Goal: Task Accomplishment & Management: Use online tool/utility

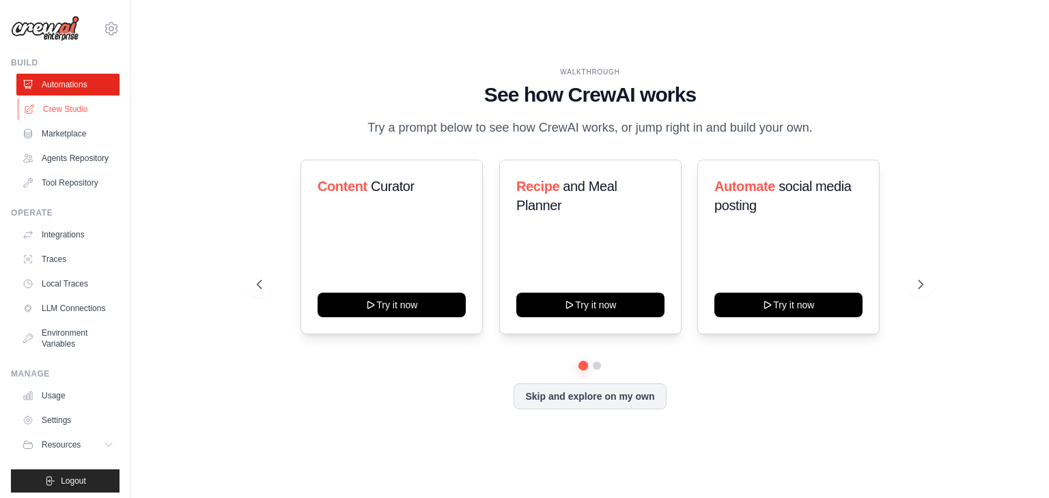
click at [65, 102] on link "Crew Studio" at bounding box center [69, 109] width 103 height 22
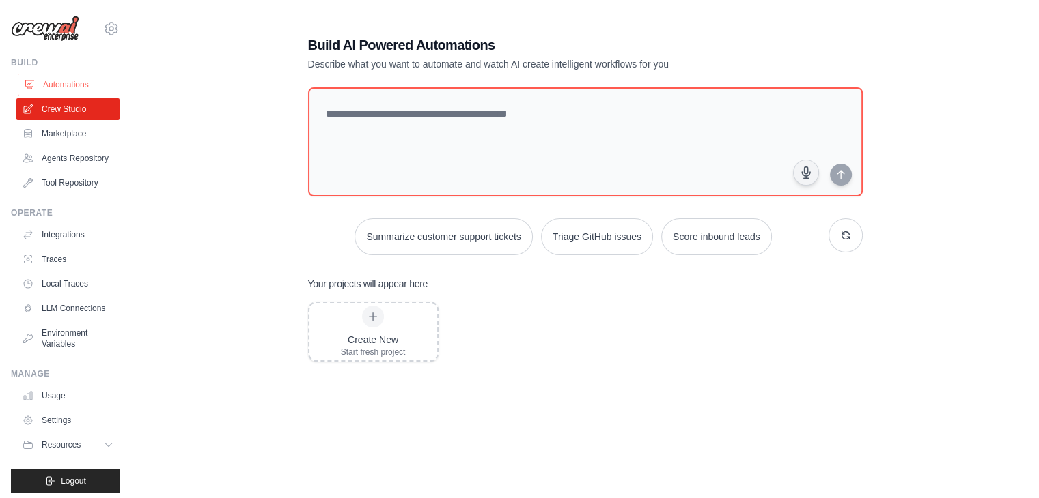
click at [66, 84] on link "Automations" at bounding box center [69, 85] width 103 height 22
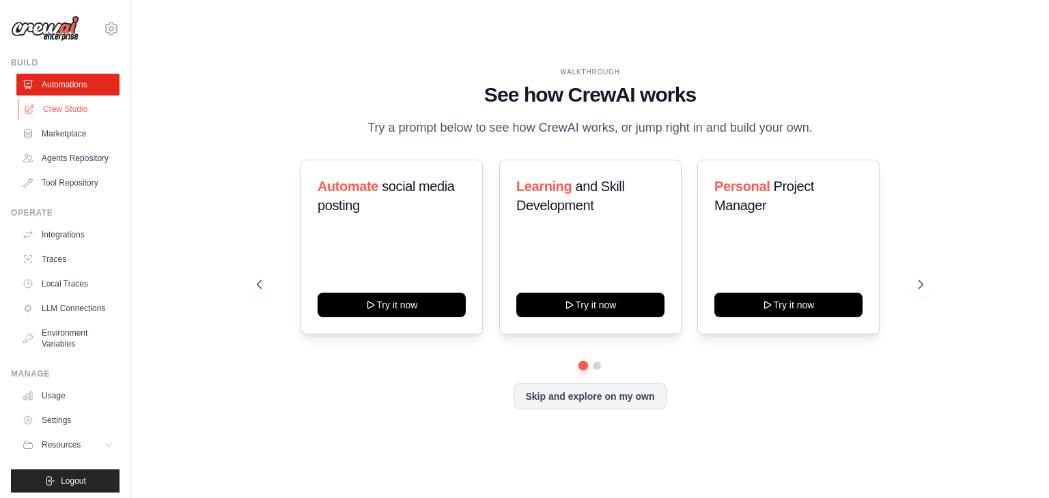
click at [74, 117] on link "Crew Studio" at bounding box center [69, 109] width 103 height 22
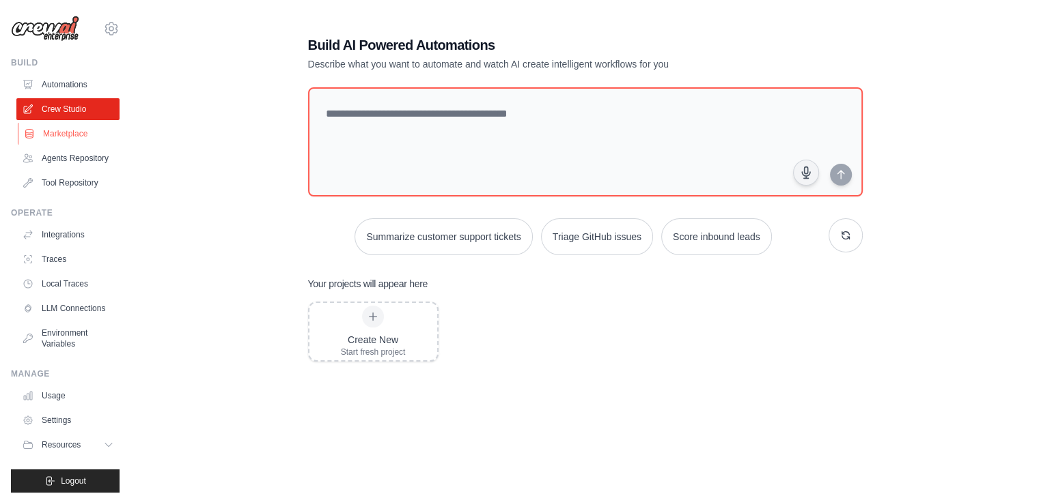
click at [66, 130] on link "Marketplace" at bounding box center [69, 134] width 103 height 22
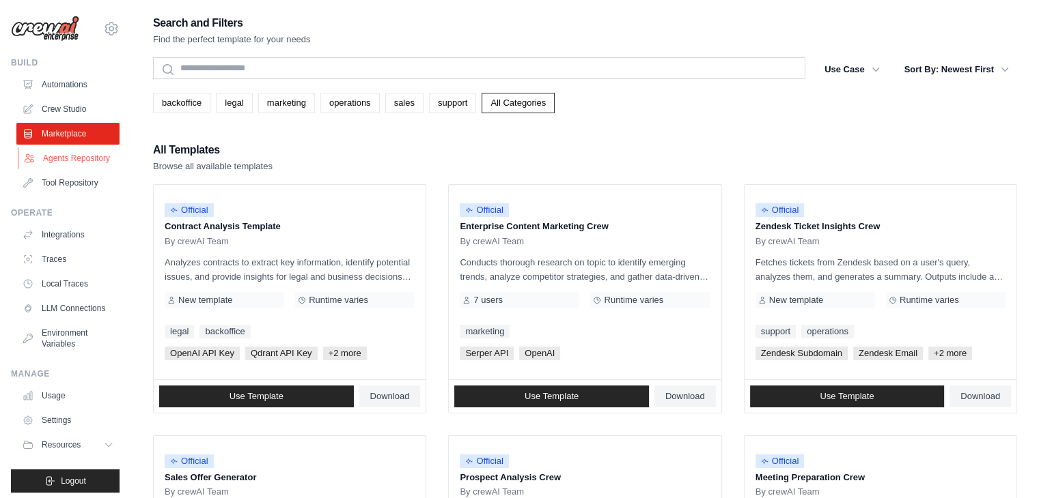
click at [72, 165] on link "Agents Repository" at bounding box center [69, 158] width 103 height 22
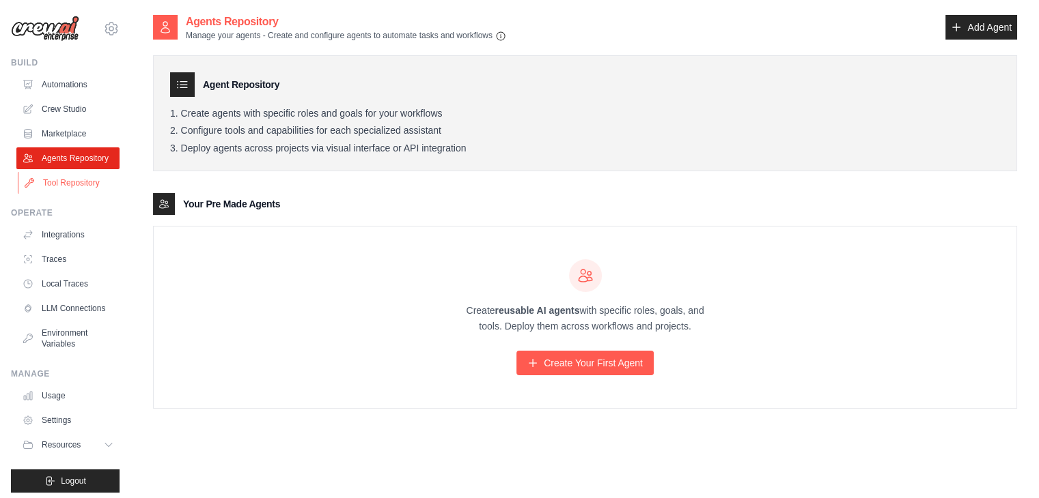
click at [77, 193] on link "Tool Repository" at bounding box center [69, 183] width 103 height 22
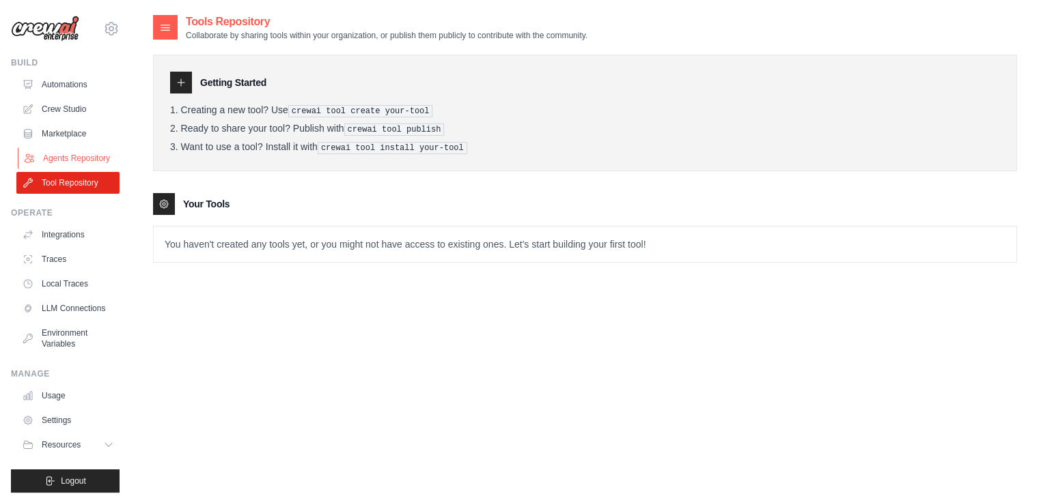
click at [70, 169] on link "Agents Repository" at bounding box center [69, 158] width 103 height 22
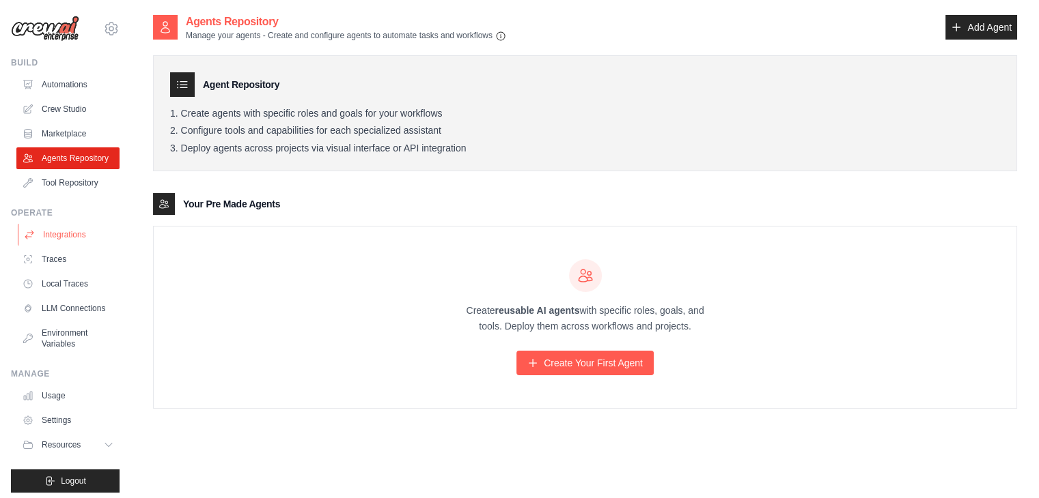
click at [60, 244] on link "Integrations" at bounding box center [69, 235] width 103 height 22
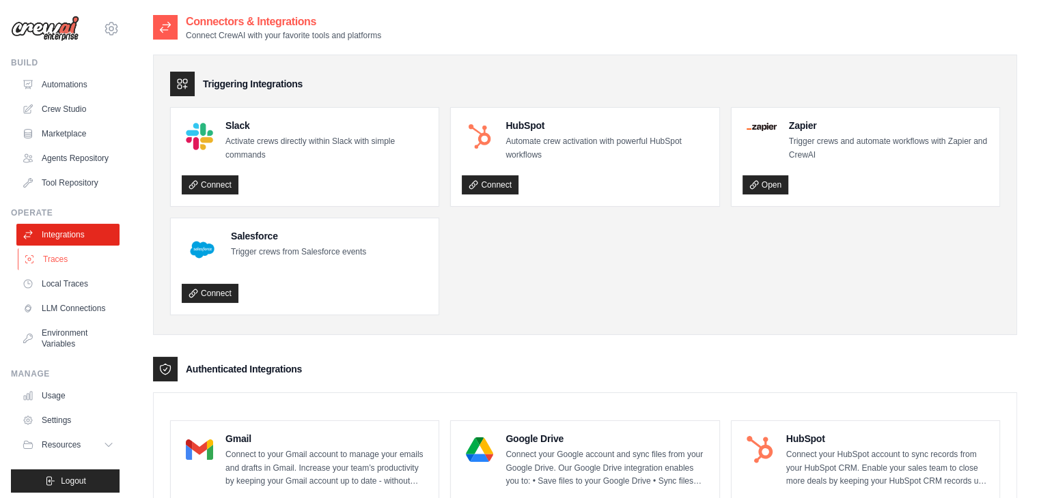
click at [64, 268] on link "Traces" at bounding box center [69, 260] width 103 height 22
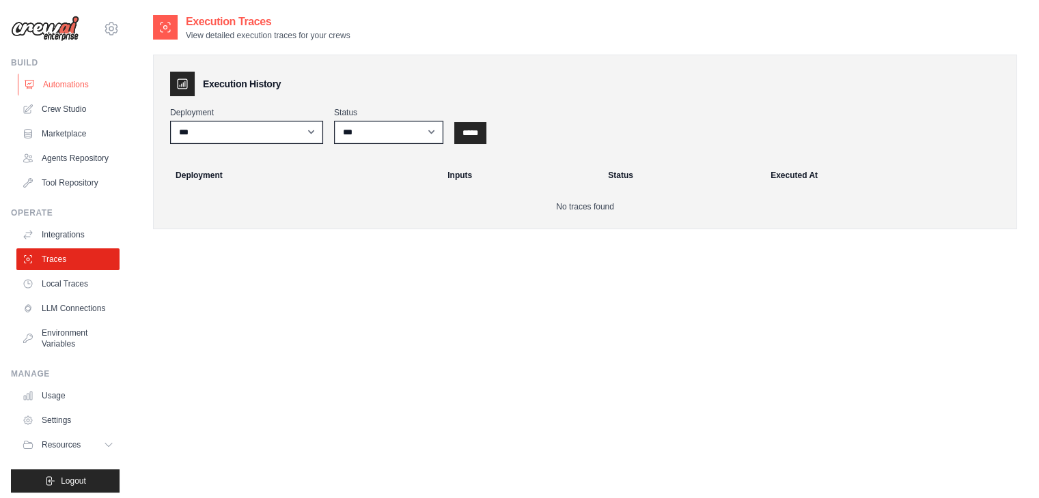
click at [68, 85] on link "Automations" at bounding box center [69, 85] width 103 height 22
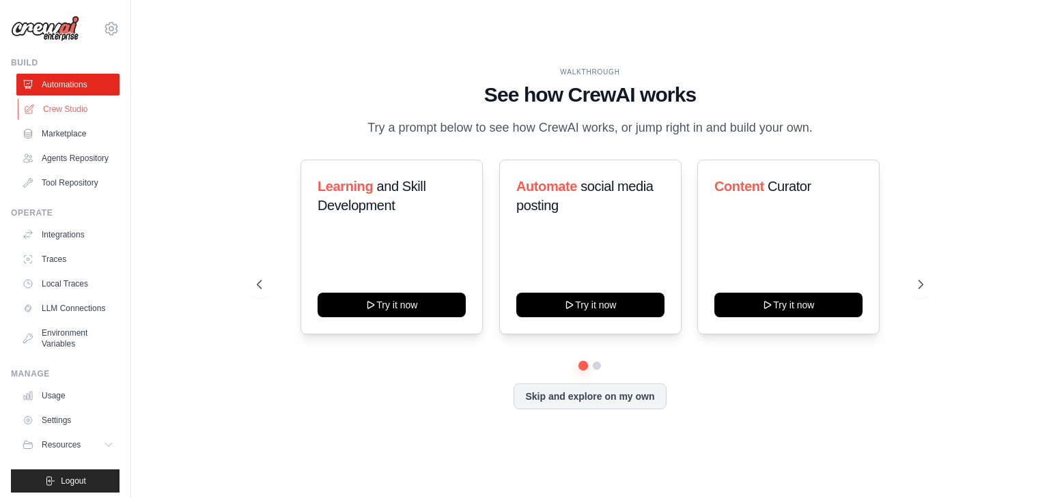
click at [80, 105] on link "Crew Studio" at bounding box center [69, 109] width 103 height 22
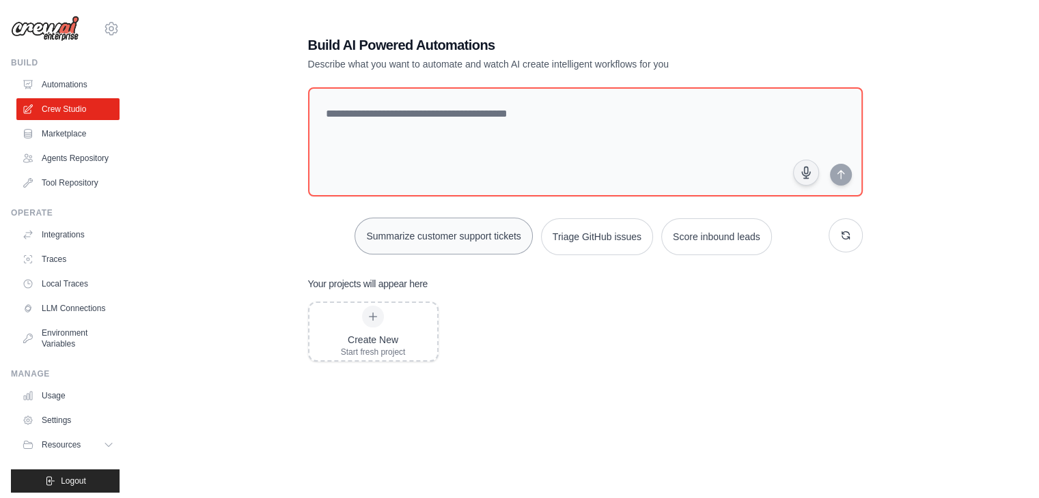
click at [479, 229] on button "Summarize customer support tickets" at bounding box center [443, 236] width 178 height 37
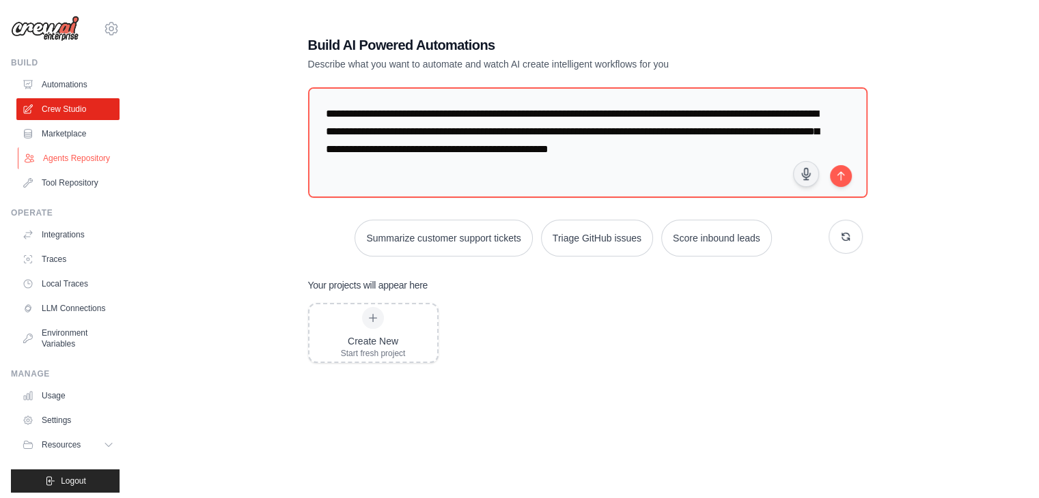
click at [57, 164] on link "Agents Repository" at bounding box center [69, 158] width 103 height 22
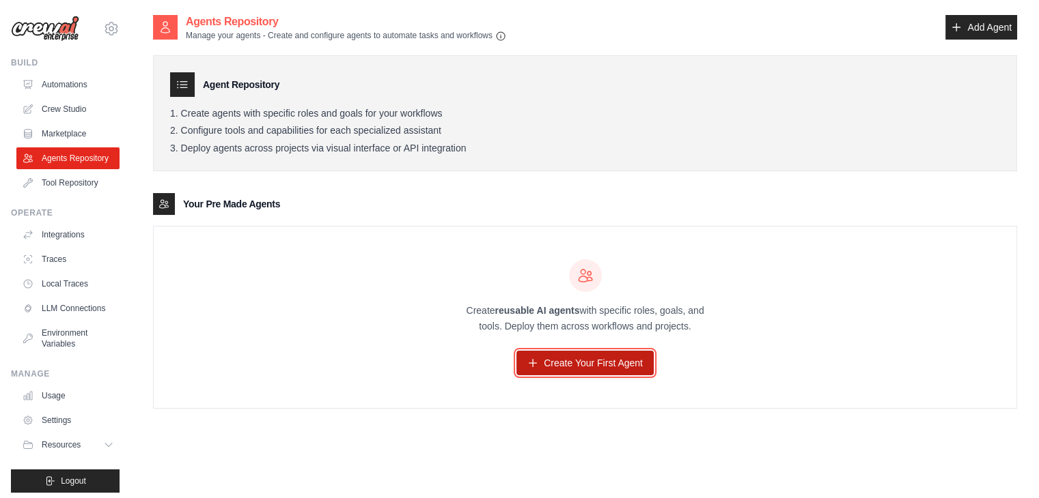
click at [597, 361] on link "Create Your First Agent" at bounding box center [584, 363] width 137 height 25
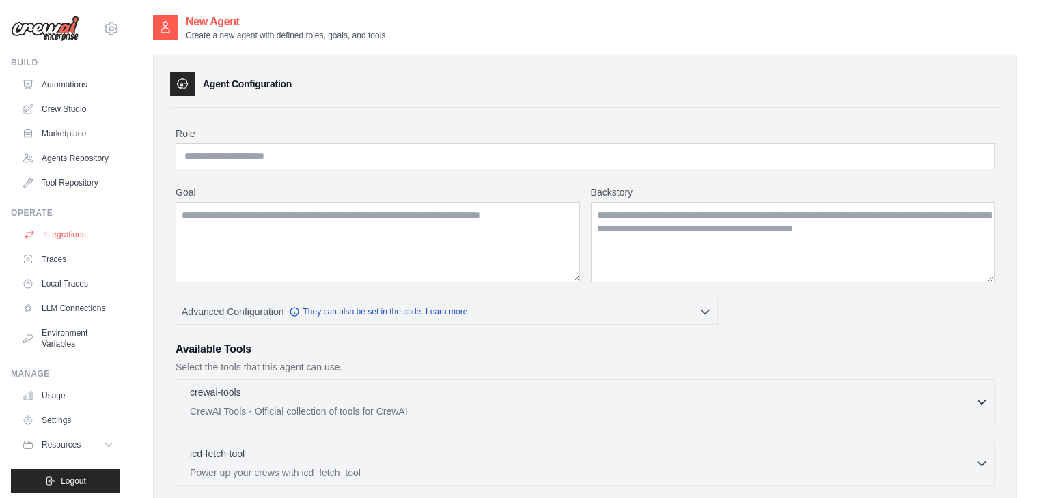
click at [79, 246] on link "Integrations" at bounding box center [69, 235] width 103 height 22
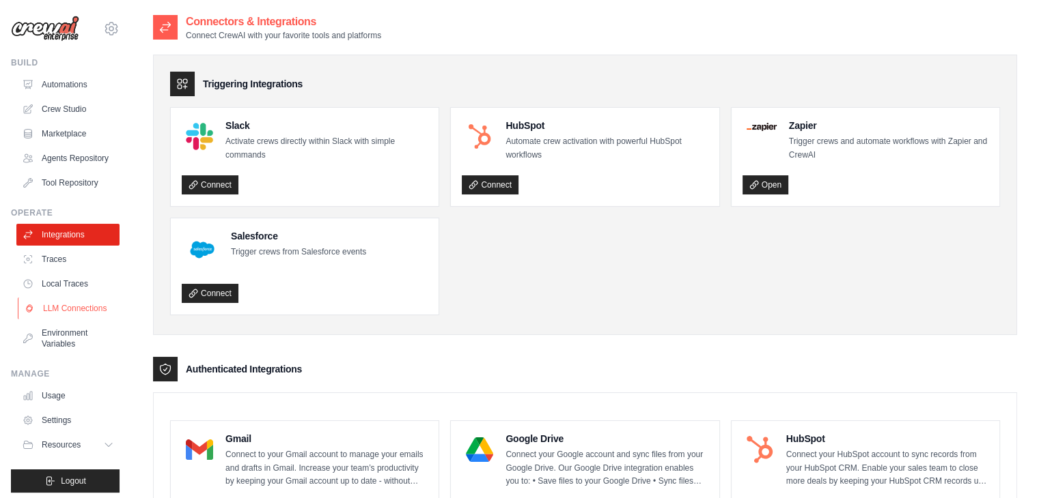
click at [64, 320] on link "LLM Connections" at bounding box center [69, 309] width 103 height 22
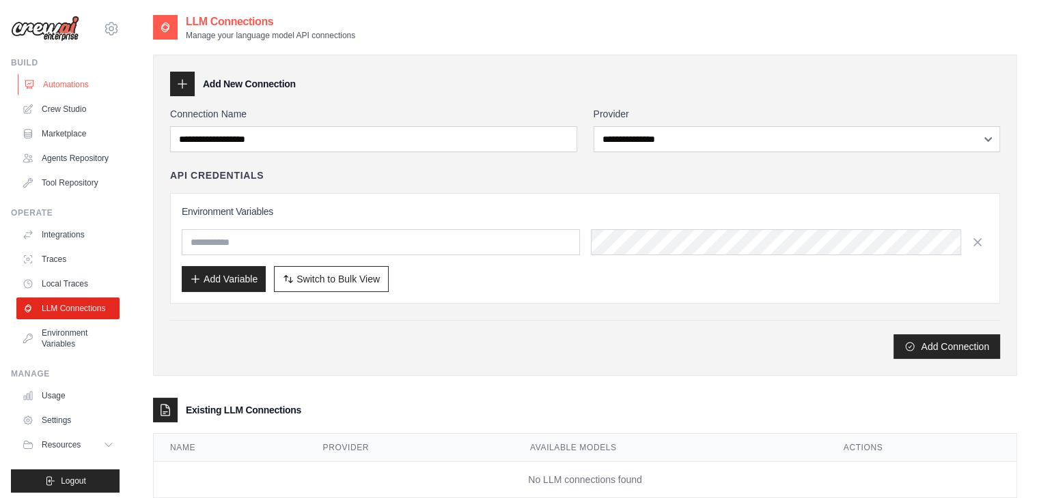
click at [61, 82] on link "Automations" at bounding box center [69, 85] width 103 height 22
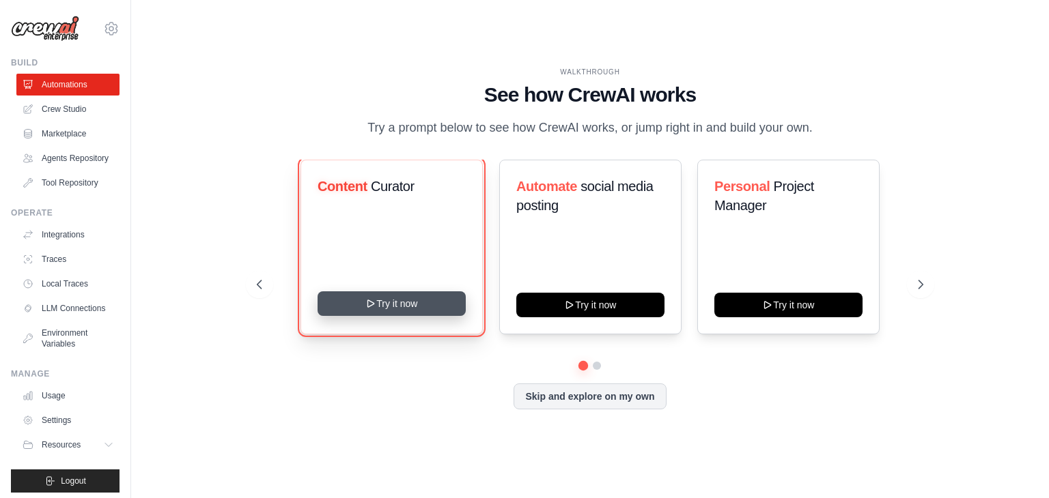
click at [388, 316] on button "Try it now" at bounding box center [392, 304] width 148 height 25
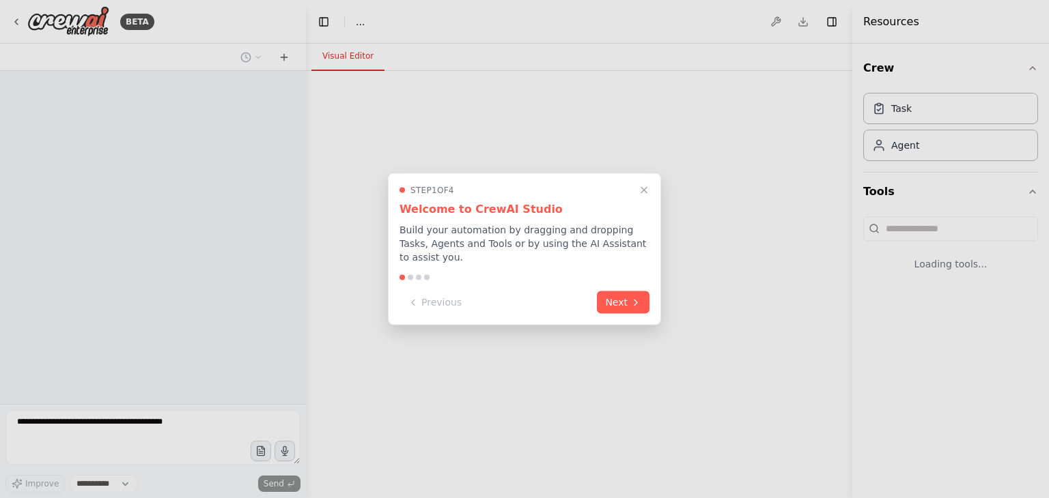
select select "****"
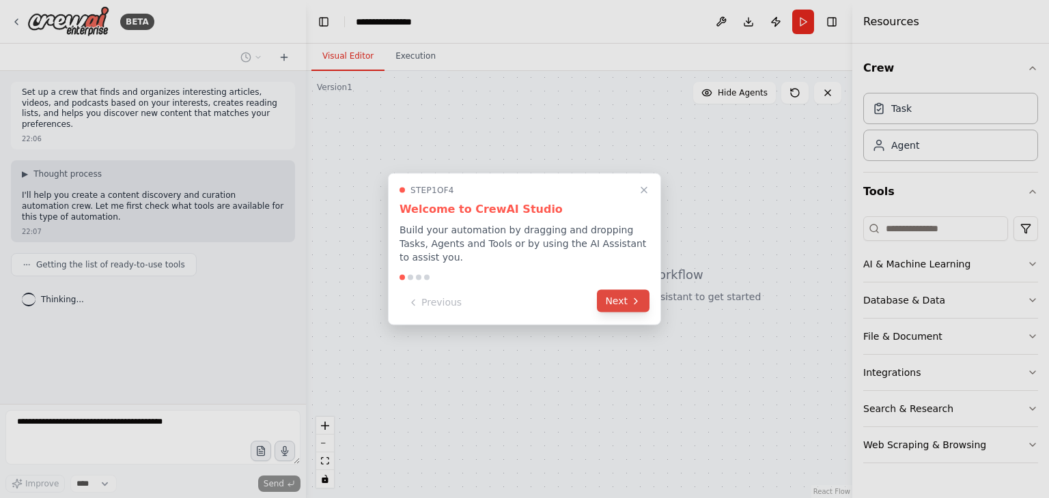
click at [625, 294] on button "Next" at bounding box center [623, 301] width 53 height 23
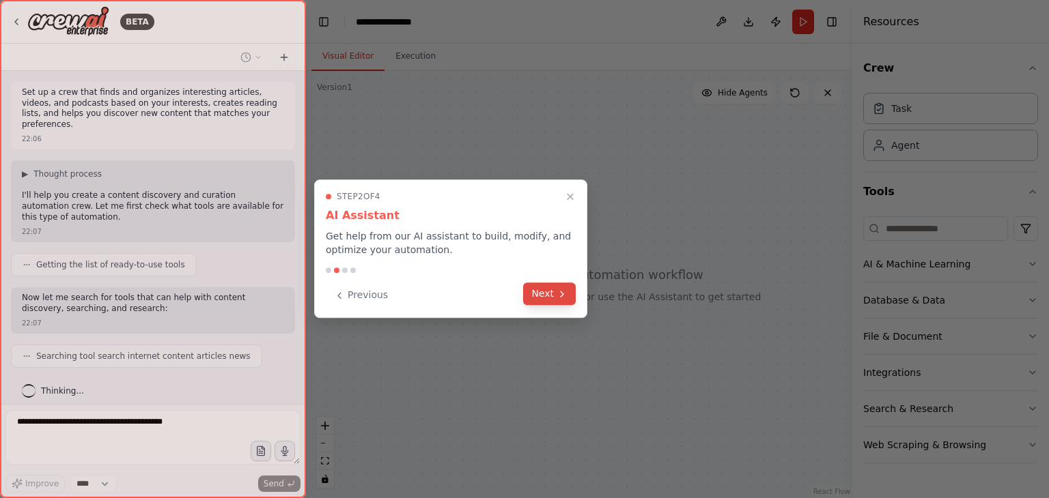
click at [565, 296] on icon at bounding box center [562, 294] width 11 height 11
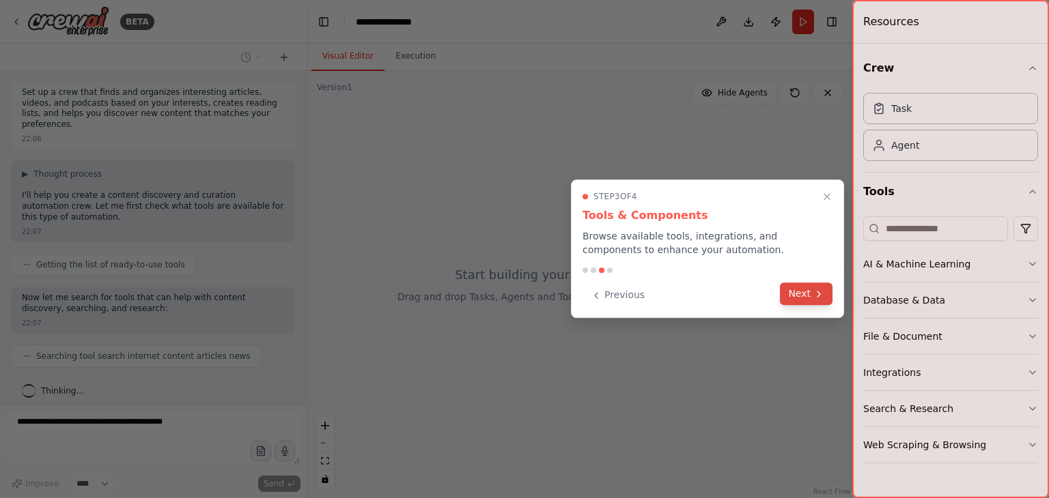
click at [796, 302] on button "Next" at bounding box center [806, 294] width 53 height 23
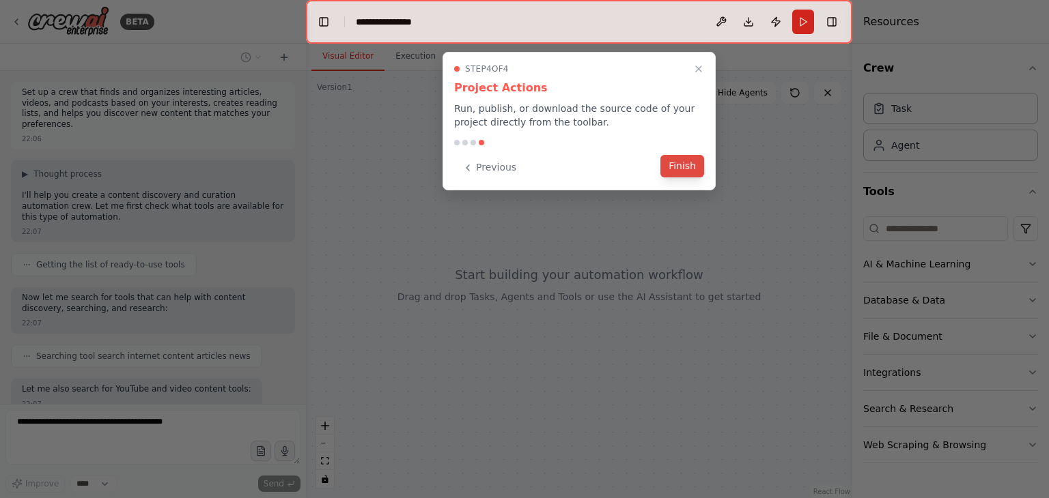
scroll to position [68, 0]
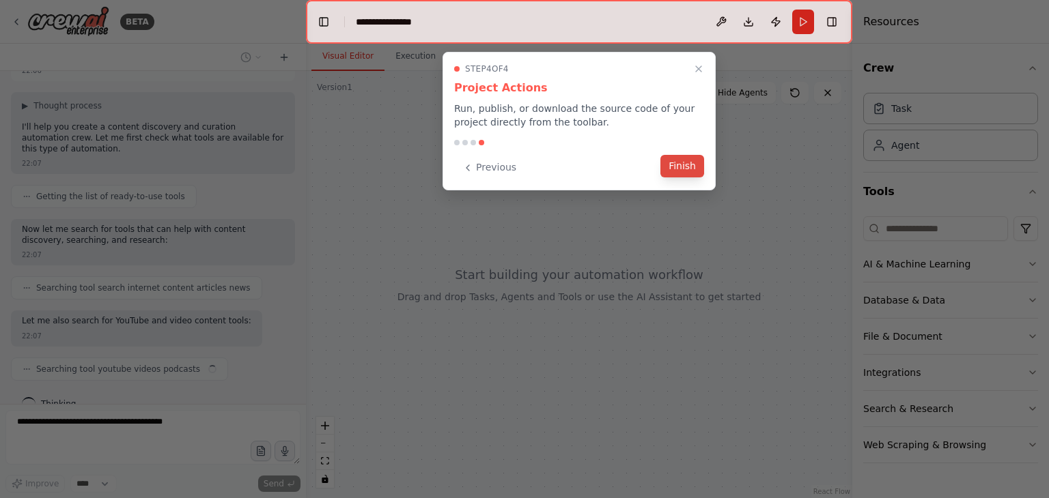
click at [690, 165] on button "Finish" at bounding box center [682, 166] width 44 height 23
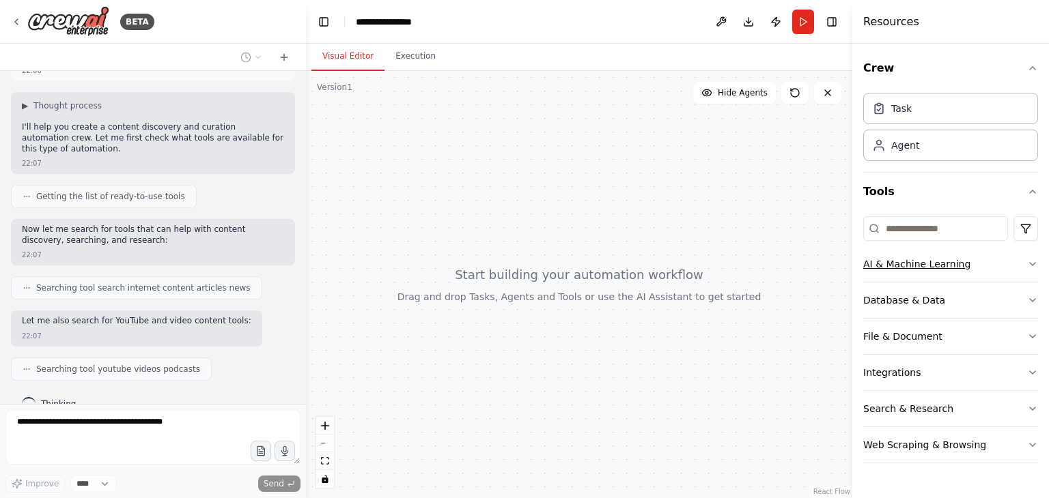
click at [970, 269] on button "AI & Machine Learning" at bounding box center [950, 265] width 175 height 36
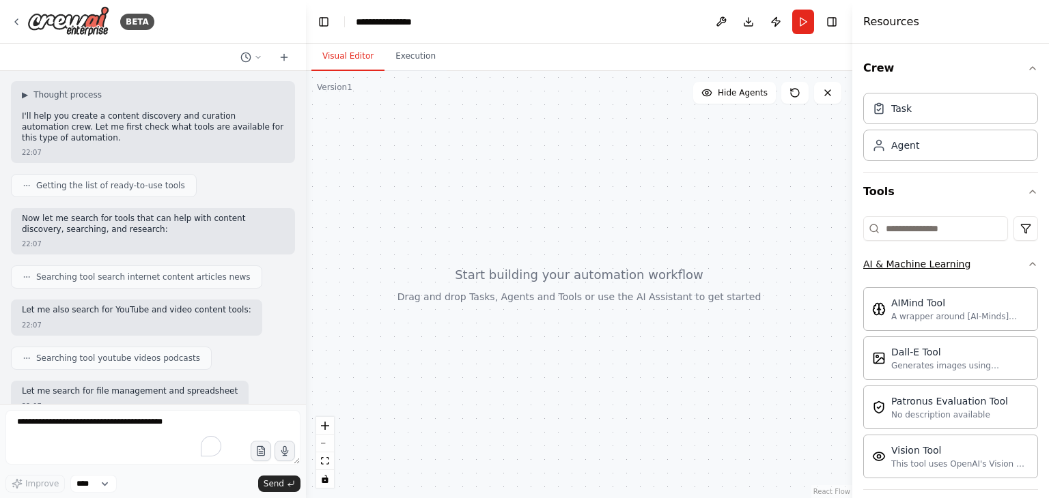
scroll to position [159, 0]
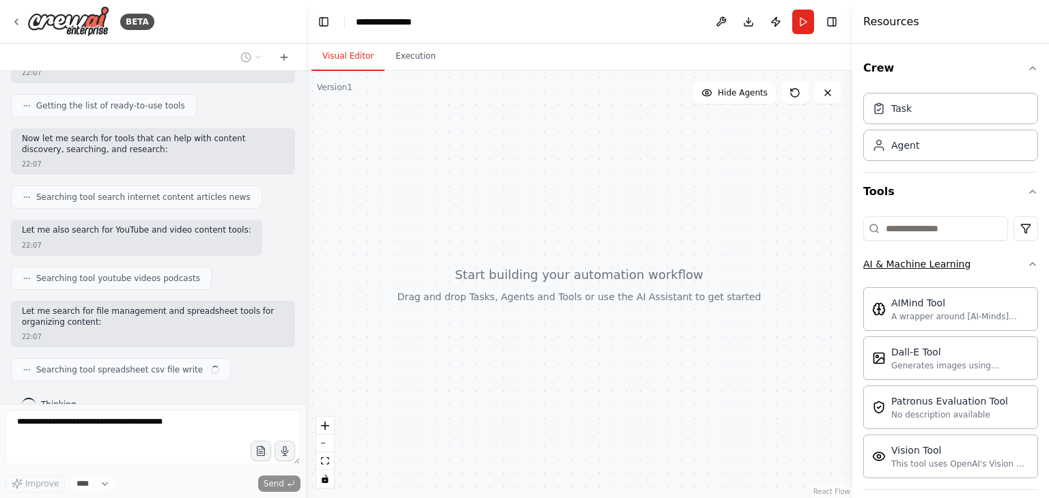
click at [972, 263] on button "AI & Machine Learning" at bounding box center [950, 265] width 175 height 36
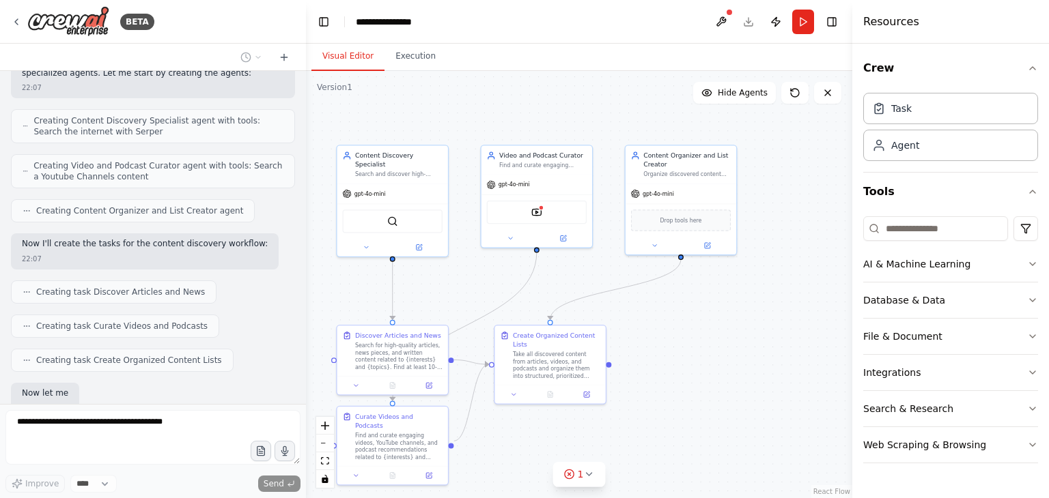
scroll to position [604, 0]
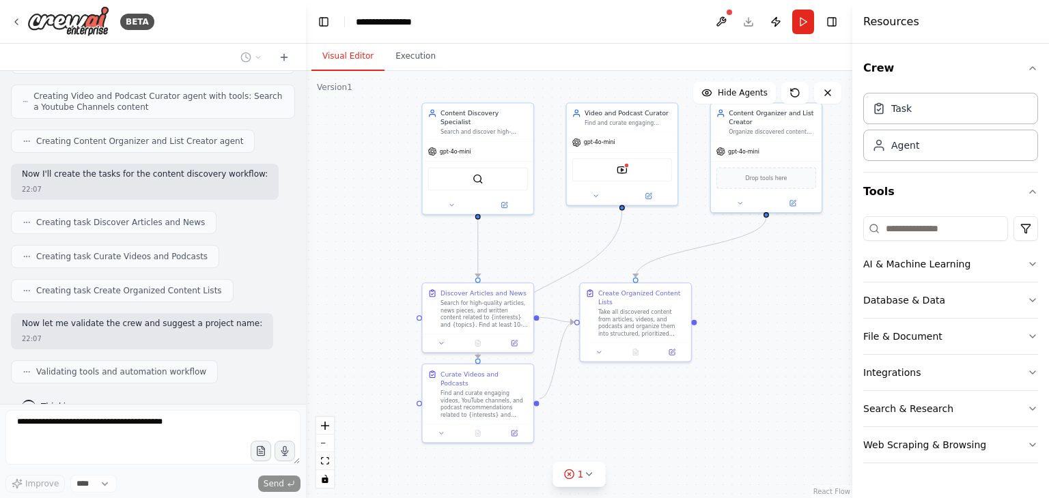
drag, startPoint x: 628, startPoint y: 423, endPoint x: 714, endPoint y: 380, distance: 95.3
click at [714, 380] on div ".deletable-edge-delete-btn { width: 20px; height: 20px; border: 0px solid #ffff…" at bounding box center [579, 284] width 546 height 427
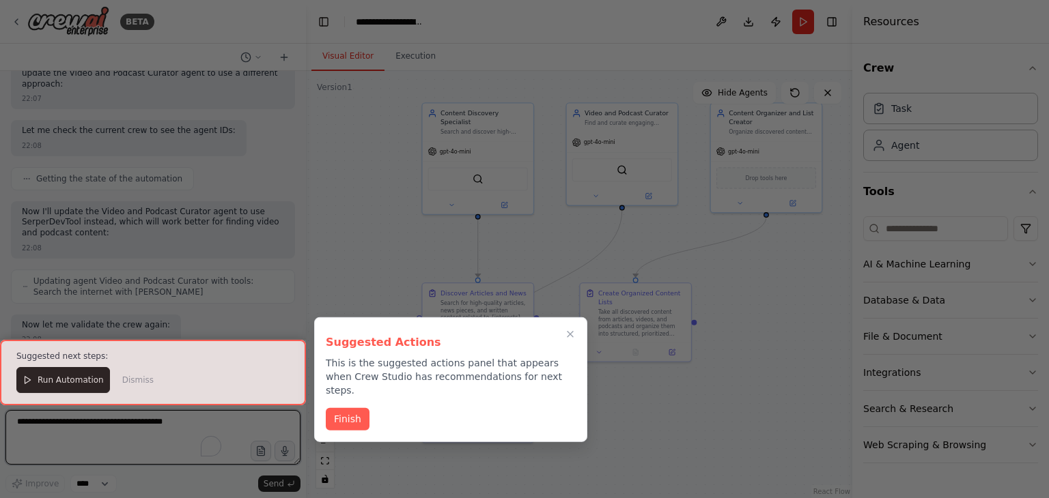
scroll to position [1483, 0]
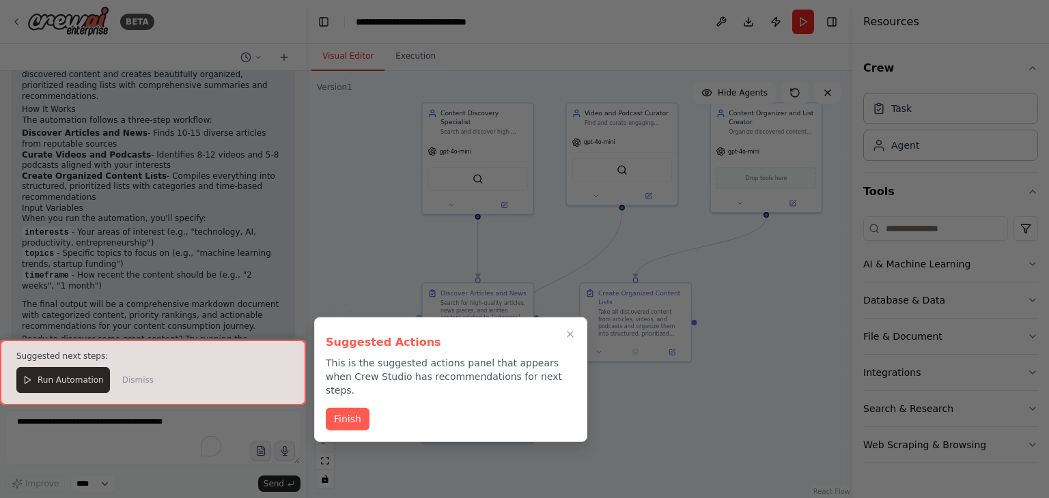
drag, startPoint x: 353, startPoint y: 399, endPoint x: 337, endPoint y: 410, distance: 19.5
click at [352, 408] on button "Finish" at bounding box center [348, 419] width 44 height 23
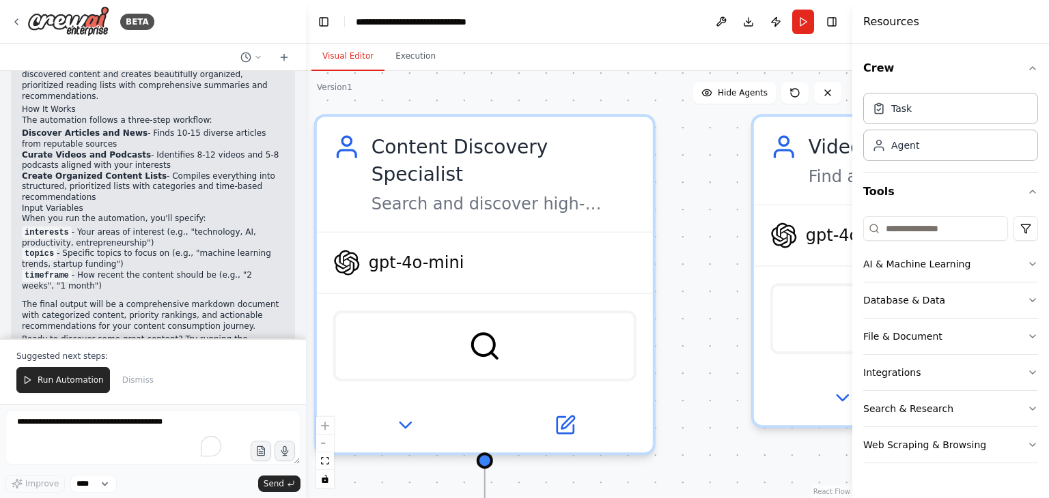
drag, startPoint x: 653, startPoint y: 367, endPoint x: 671, endPoint y: 435, distance: 70.7
click at [671, 435] on div ".deletable-edge-delete-btn { width: 20px; height: 20px; border: 0px solid #ffff…" at bounding box center [579, 284] width 546 height 427
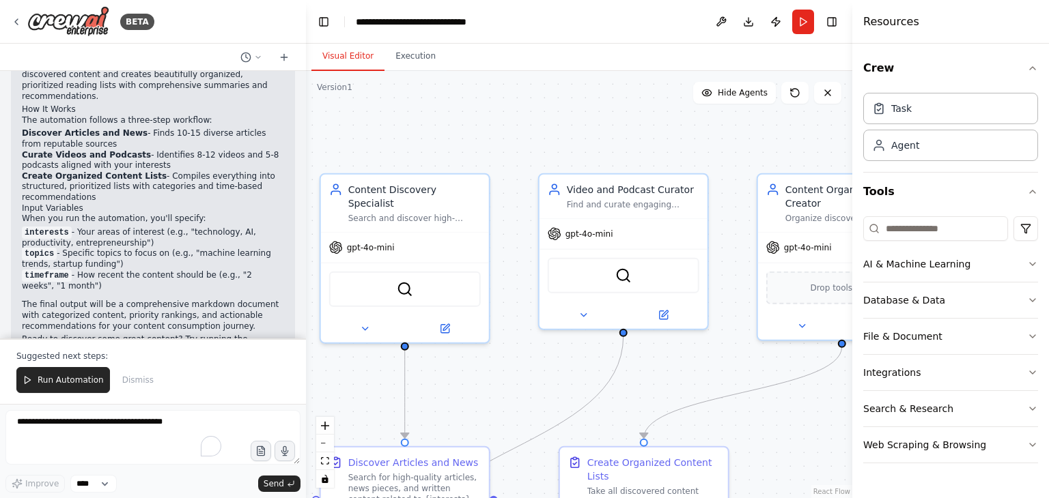
drag, startPoint x: 735, startPoint y: 401, endPoint x: 578, endPoint y: 351, distance: 164.8
click at [578, 351] on div ".deletable-edge-delete-btn { width: 20px; height: 20px; border: 0px solid #ffff…" at bounding box center [579, 284] width 546 height 427
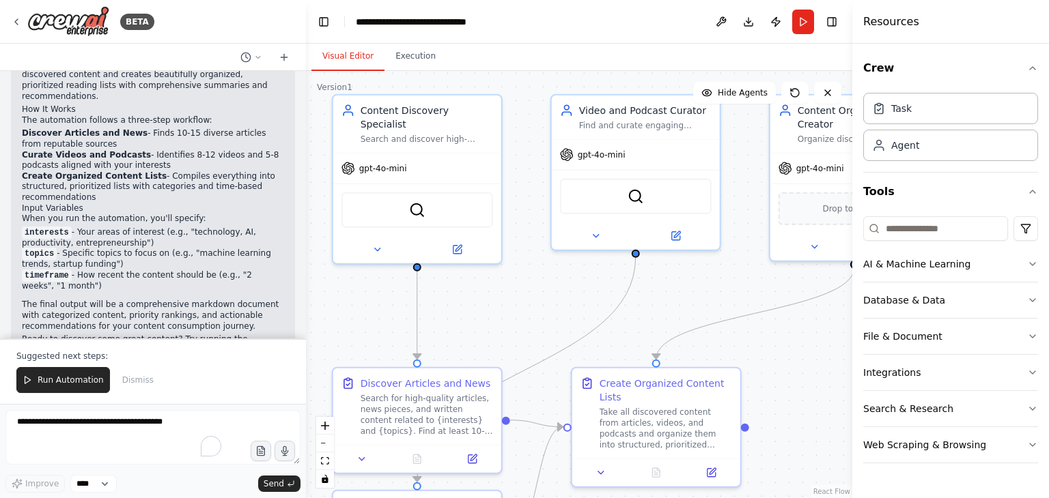
drag, startPoint x: 815, startPoint y: 396, endPoint x: 831, endPoint y: 314, distance: 83.4
click at [831, 314] on div ".deletable-edge-delete-btn { width: 20px; height: 20px; border: 0px solid #ffff…" at bounding box center [579, 284] width 546 height 427
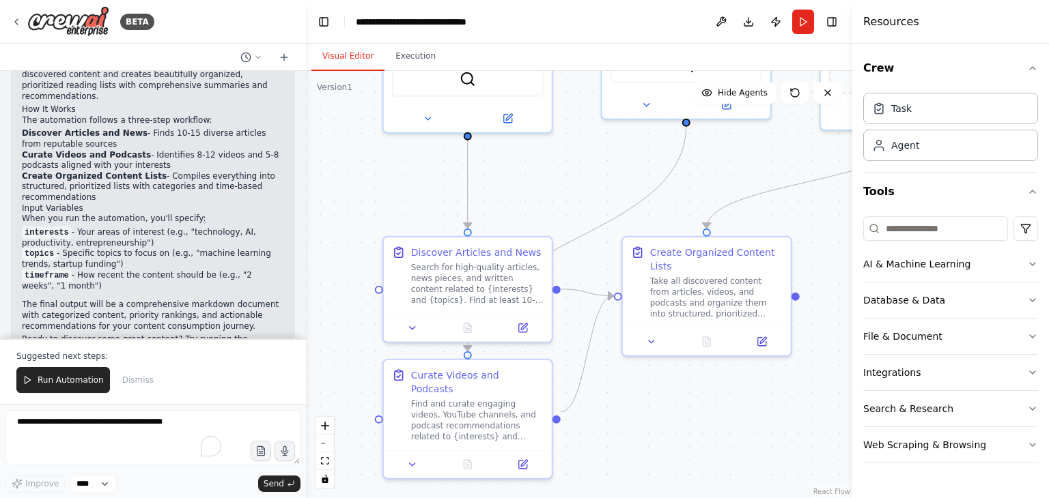
drag, startPoint x: 577, startPoint y: 358, endPoint x: 633, endPoint y: 189, distance: 178.4
click at [632, 197] on div ".deletable-edge-delete-btn { width: 20px; height: 20px; border: 0px solid #ffff…" at bounding box center [579, 284] width 546 height 427
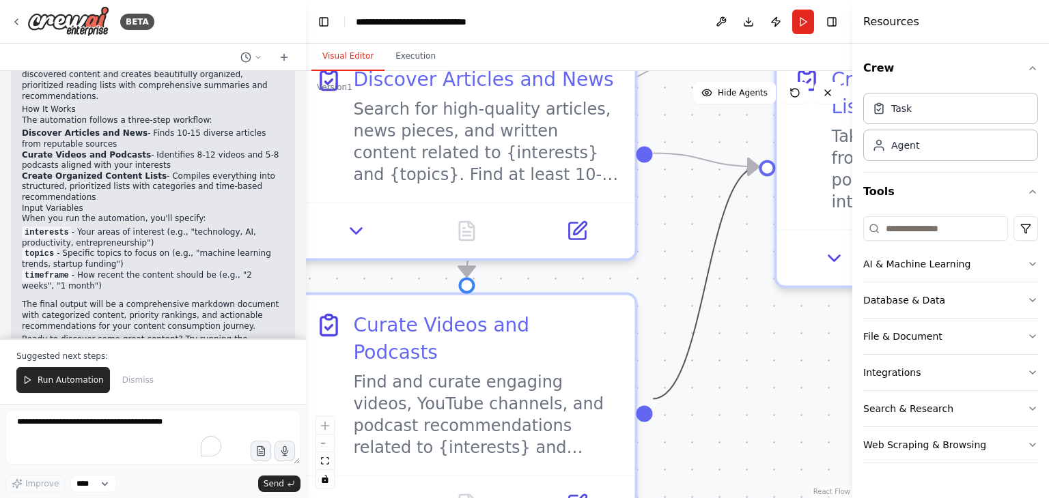
drag, startPoint x: 709, startPoint y: 294, endPoint x: 747, endPoint y: 427, distance: 138.5
click at [747, 432] on div ".deletable-edge-delete-btn { width: 20px; height: 20px; border: 0px solid #ffff…" at bounding box center [579, 284] width 546 height 427
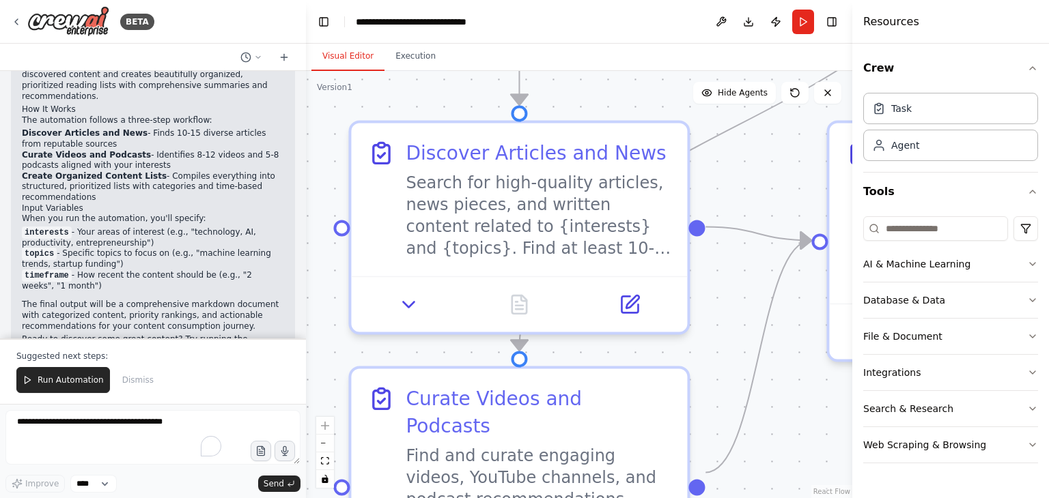
drag, startPoint x: 660, startPoint y: 293, endPoint x: 757, endPoint y: 397, distance: 141.6
click at [757, 397] on div ".deletable-edge-delete-btn { width: 20px; height: 20px; border: 0px solid #ffff…" at bounding box center [579, 284] width 546 height 427
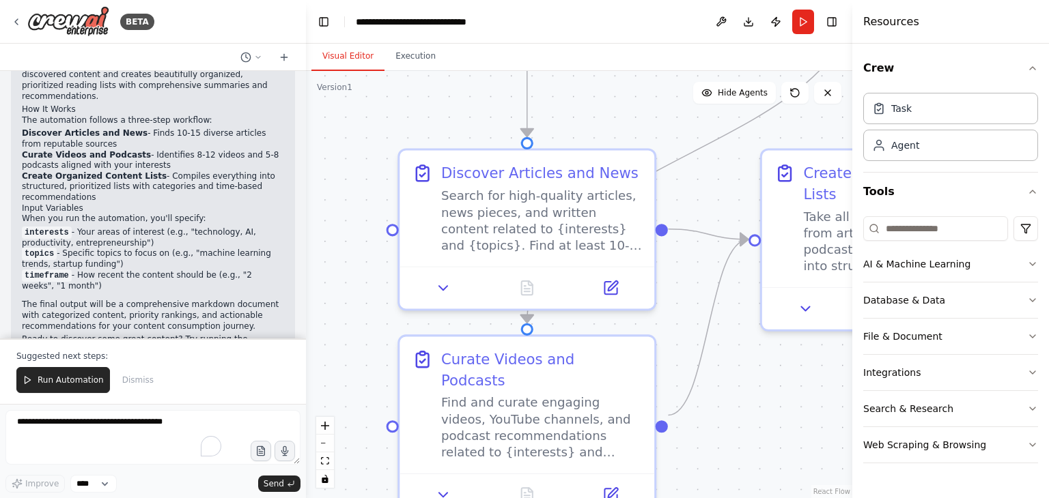
drag, startPoint x: 824, startPoint y: 411, endPoint x: 722, endPoint y: 352, distance: 117.5
click at [722, 352] on div ".deletable-edge-delete-btn { width: 20px; height: 20px; border: 0px solid #ffff…" at bounding box center [579, 284] width 546 height 427
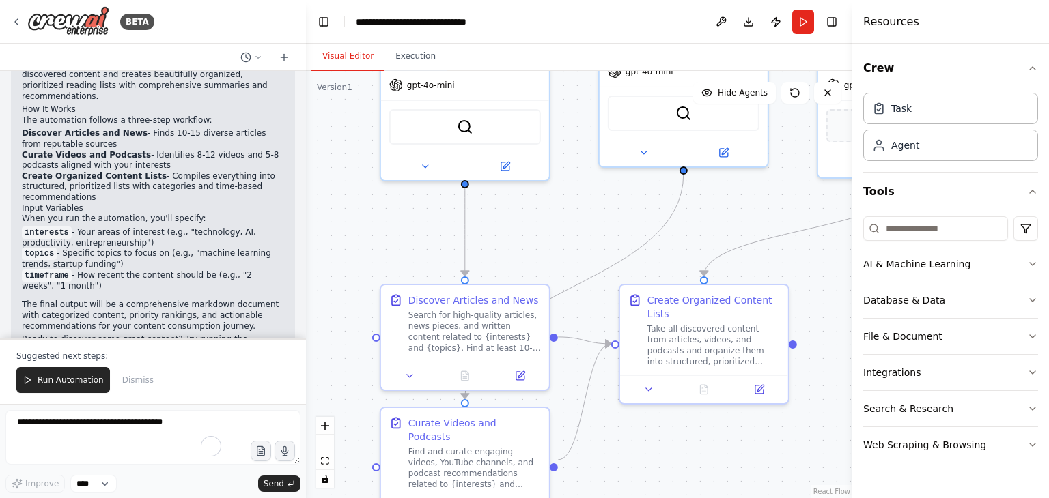
drag, startPoint x: 707, startPoint y: 354, endPoint x: 604, endPoint y: 439, distance: 134.4
click at [606, 438] on div ".deletable-edge-delete-btn { width: 20px; height: 20px; border: 0px solid #ffff…" at bounding box center [579, 284] width 546 height 427
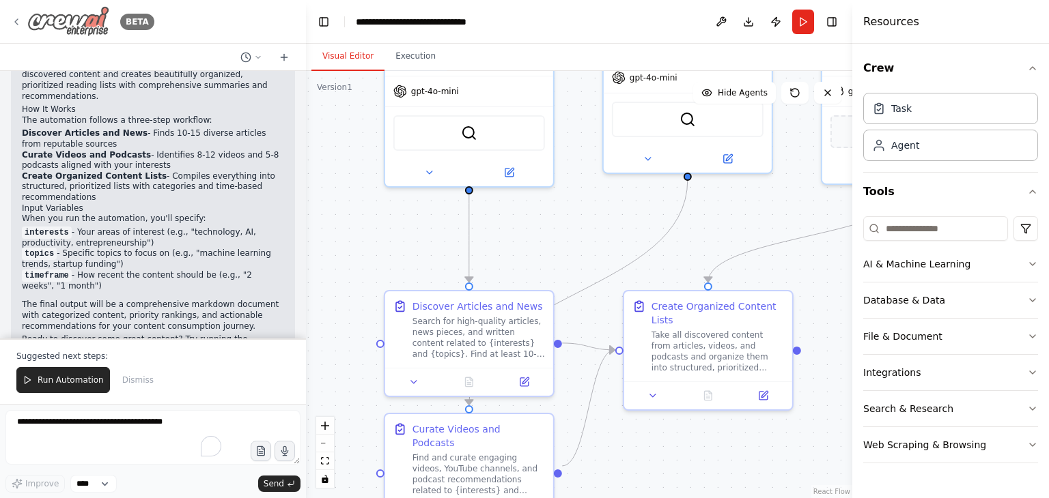
click at [19, 23] on icon at bounding box center [16, 21] width 11 height 11
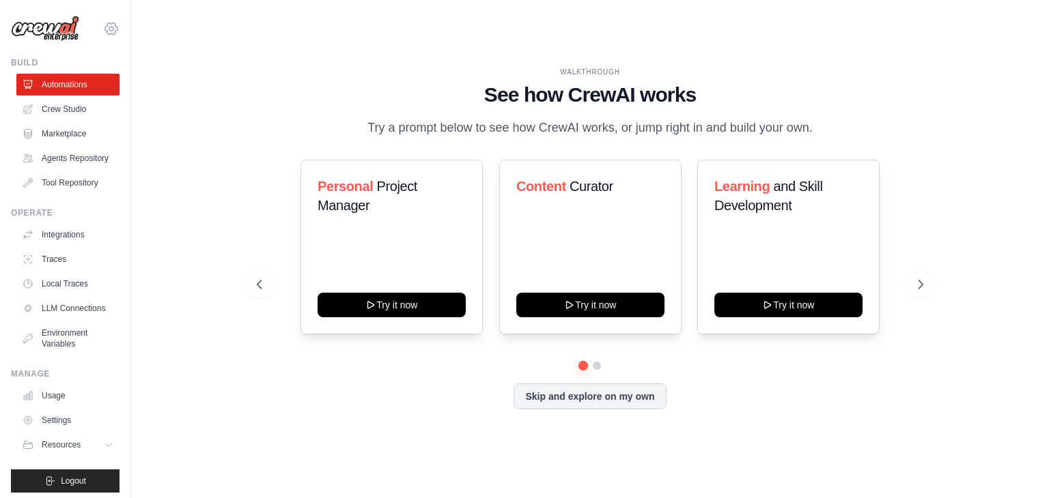
click at [109, 29] on icon at bounding box center [111, 28] width 16 height 16
click at [161, 23] on div "WALKTHROUGH See how [PERSON_NAME] works Try a prompt below to see how [PERSON_N…" at bounding box center [590, 249] width 874 height 471
click at [58, 114] on link "Crew Studio" at bounding box center [69, 109] width 103 height 22
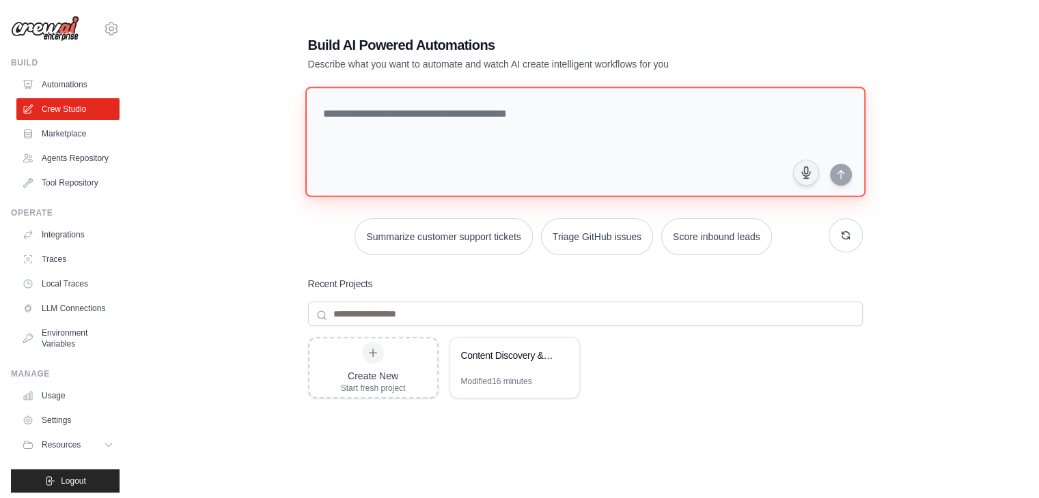
click at [419, 118] on textarea at bounding box center [585, 142] width 560 height 111
type textarea "**********"
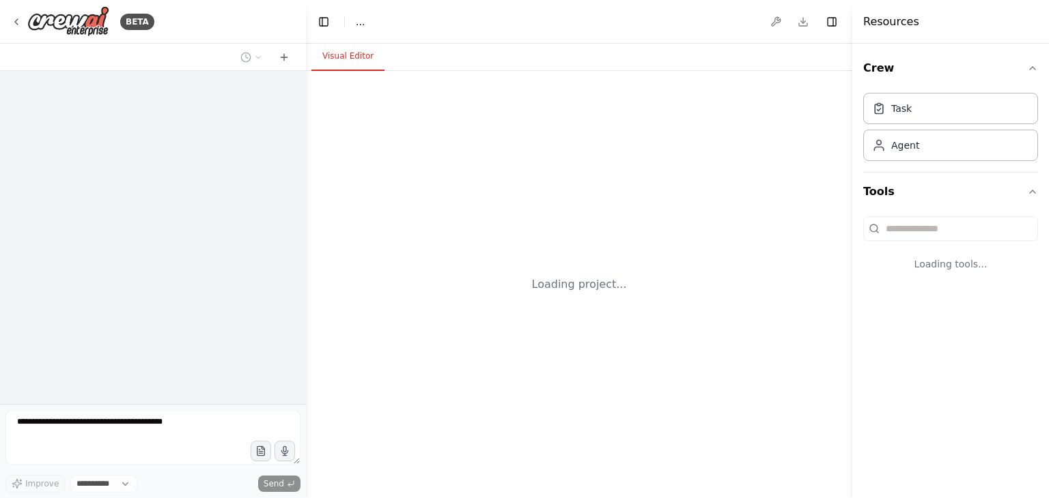
select select "****"
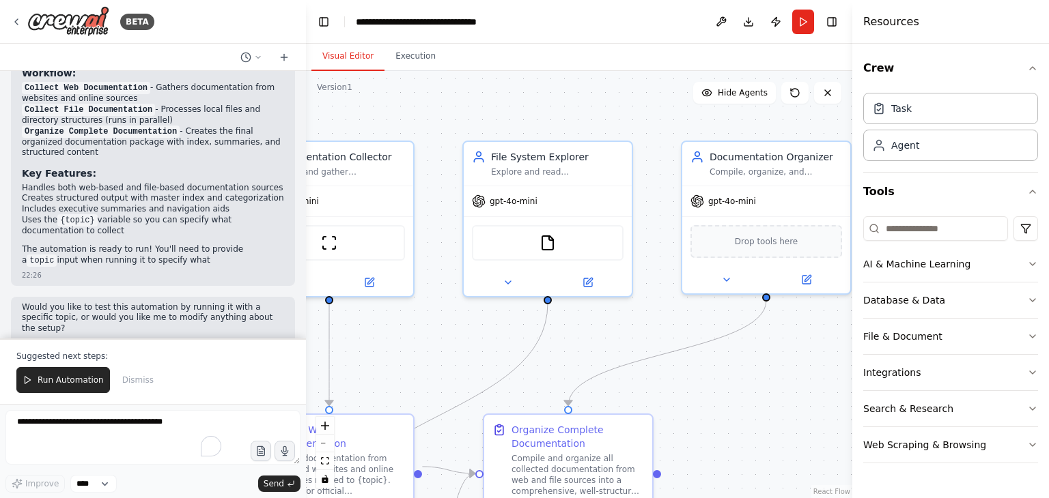
scroll to position [1030, 0]
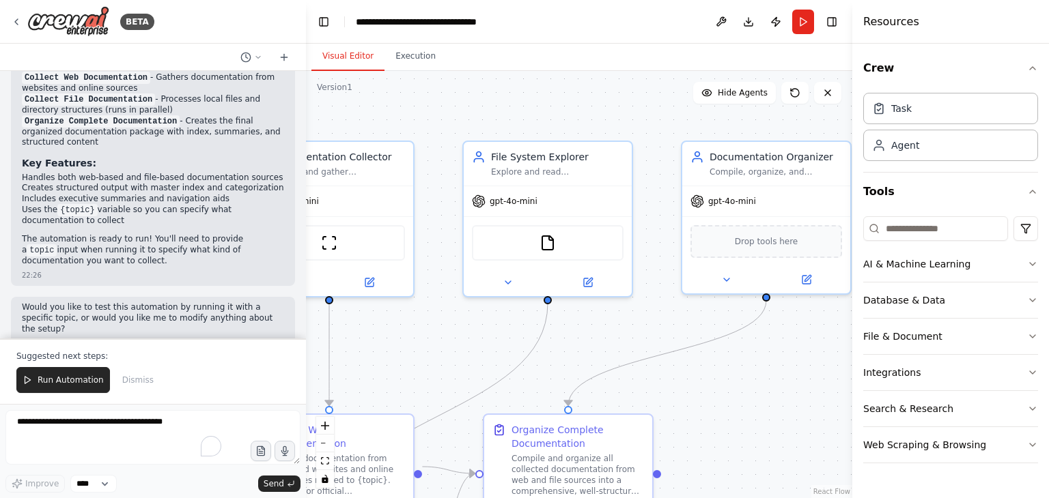
drag, startPoint x: 599, startPoint y: 335, endPoint x: 468, endPoint y: 337, distance: 130.4
click at [468, 337] on div ".deletable-edge-delete-btn { width: 20px; height: 20px; border: 0px solid #ffff…" at bounding box center [579, 284] width 546 height 427
drag, startPoint x: 696, startPoint y: 342, endPoint x: 636, endPoint y: 345, distance: 60.8
click at [636, 345] on div ".deletable-edge-delete-btn { width: 20px; height: 20px; border: 0px solid #ffff…" at bounding box center [579, 284] width 546 height 427
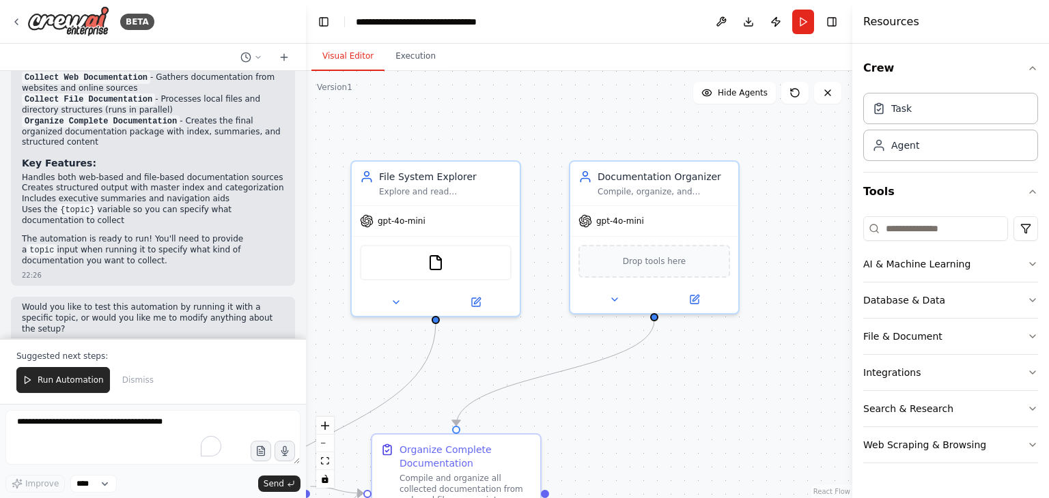
drag, startPoint x: 716, startPoint y: 306, endPoint x: 765, endPoint y: 247, distance: 77.1
click at [765, 247] on div ".deletable-edge-delete-btn { width: 20px; height: 20px; border: 0px solid #ffff…" at bounding box center [579, 284] width 546 height 427
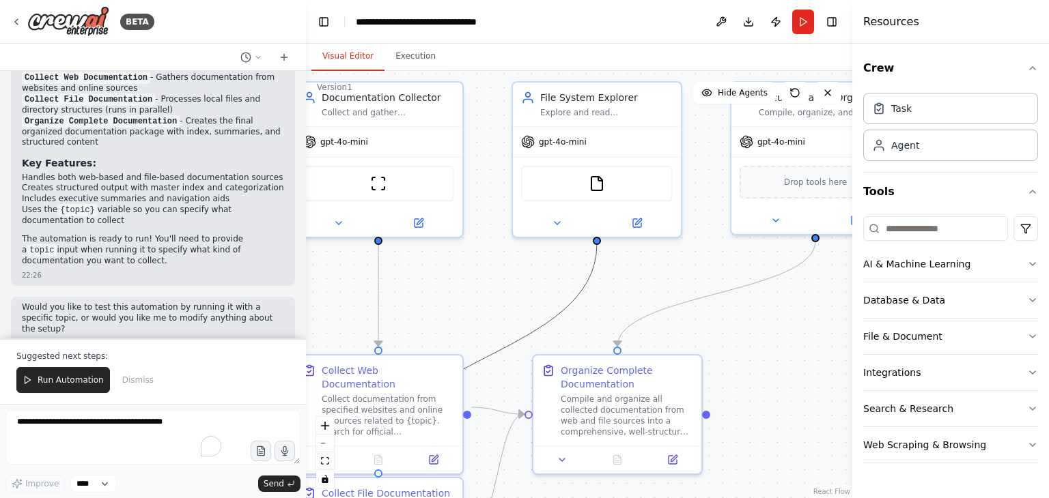
drag, startPoint x: 578, startPoint y: 290, endPoint x: 696, endPoint y: 222, distance: 136.4
click at [696, 222] on div ".deletable-edge-delete-btn { width: 20px; height: 20px; border: 0px solid #ffff…" at bounding box center [579, 284] width 546 height 427
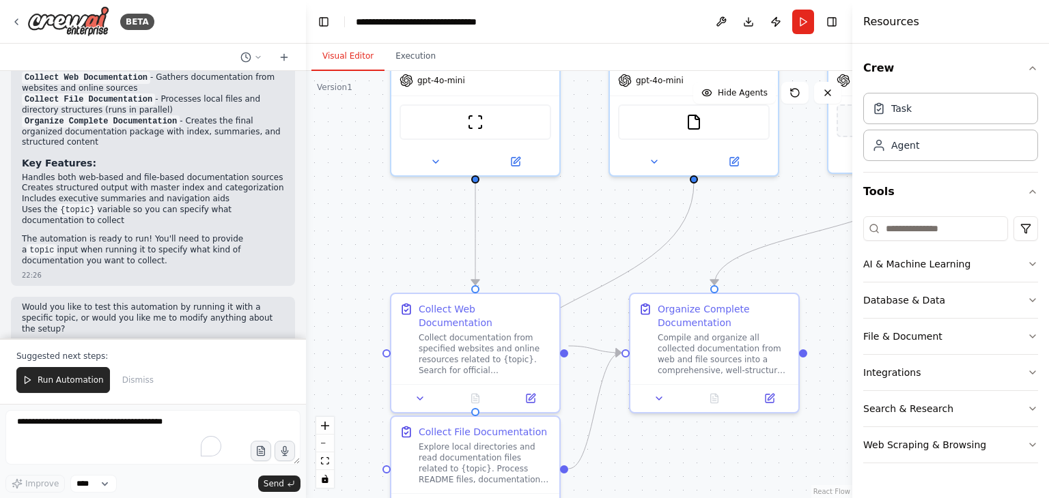
drag, startPoint x: 434, startPoint y: 270, endPoint x: 531, endPoint y: 209, distance: 114.8
click at [531, 209] on div ".deletable-edge-delete-btn { width: 20px; height: 20px; border: 0px solid #ffff…" at bounding box center [579, 284] width 546 height 427
click at [475, 119] on img at bounding box center [475, 119] width 16 height 16
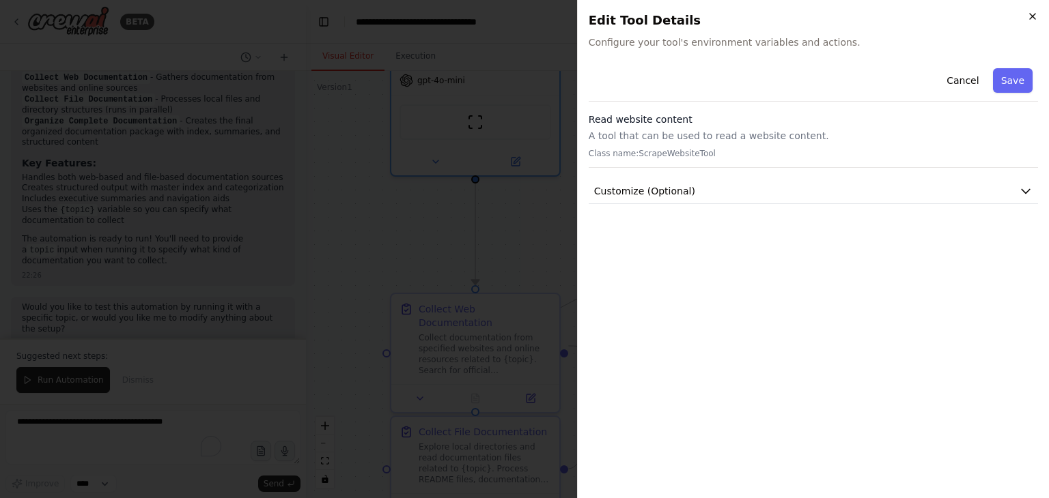
click at [1033, 16] on icon "button" at bounding box center [1032, 16] width 11 height 11
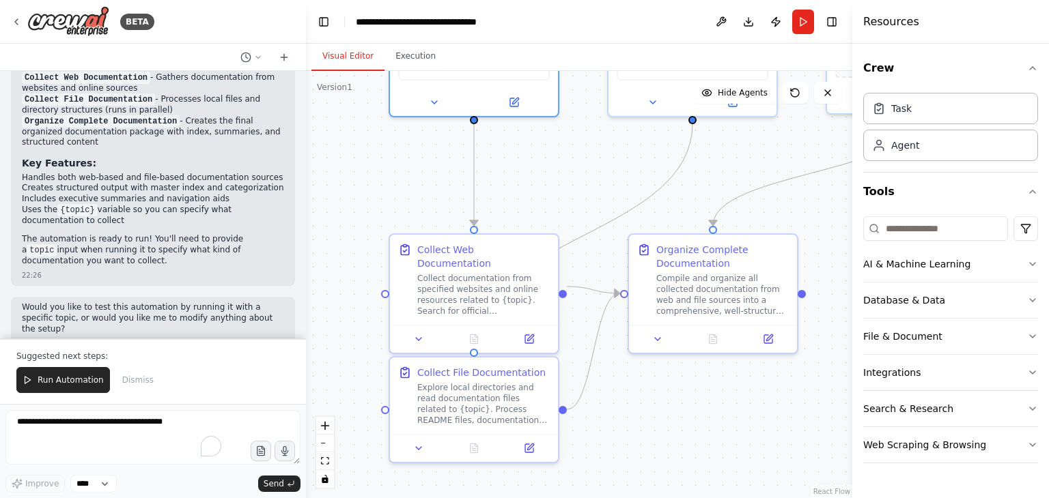
drag, startPoint x: 581, startPoint y: 225, endPoint x: 579, endPoint y: 149, distance: 75.8
click at [579, 149] on div ".deletable-edge-delete-btn { width: 20px; height: 20px; border: 0px solid #ffff…" at bounding box center [579, 284] width 546 height 427
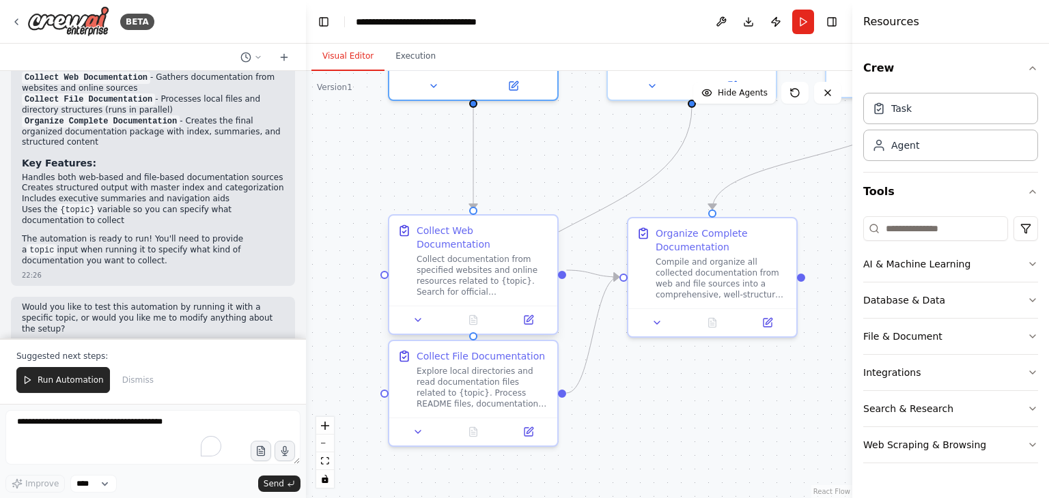
click at [485, 264] on div "Collect documentation from specified websites and online resources related to {…" at bounding box center [483, 276] width 132 height 44
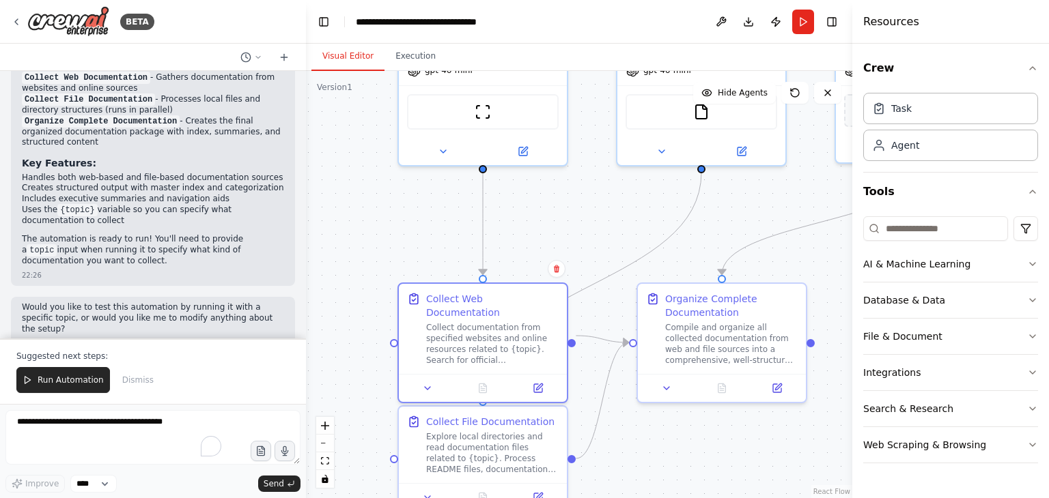
drag, startPoint x: 554, startPoint y: 162, endPoint x: 560, endPoint y: 233, distance: 71.3
click at [561, 233] on div ".deletable-edge-delete-btn { width: 20px; height: 20px; border: 0px solid #ffff…" at bounding box center [579, 284] width 546 height 427
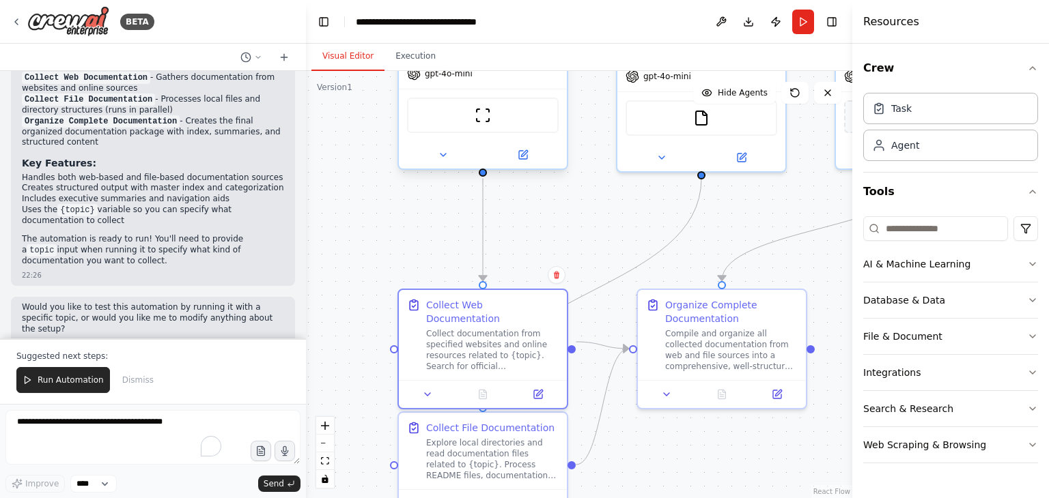
click at [524, 141] on div at bounding box center [483, 154] width 168 height 27
click at [535, 305] on div "Collect Web Documentation" at bounding box center [492, 309] width 132 height 27
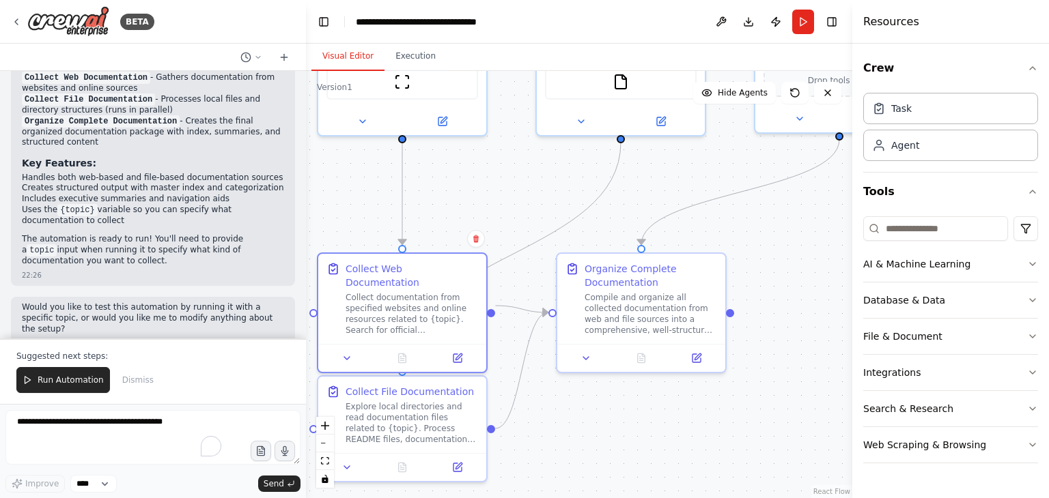
drag, startPoint x: 625, startPoint y: 205, endPoint x: 545, endPoint y: 169, distance: 88.3
click at [545, 169] on div ".deletable-edge-delete-btn { width: 20px; height: 20px; border: 0px solid #ffff…" at bounding box center [579, 284] width 546 height 427
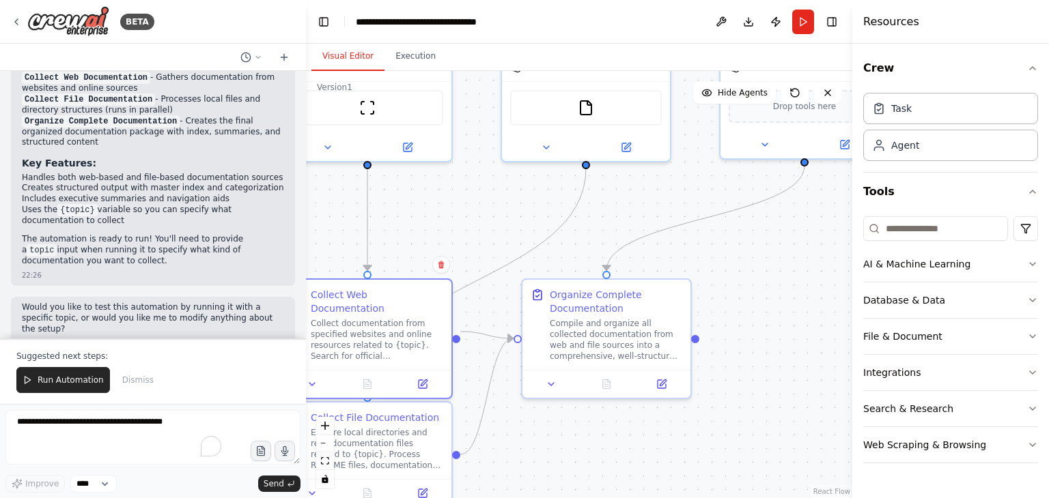
drag, startPoint x: 785, startPoint y: 201, endPoint x: 749, endPoint y: 228, distance: 44.4
click at [749, 228] on div ".deletable-edge-delete-btn { width: 20px; height: 20px; border: 0px solid #ffff…" at bounding box center [579, 284] width 546 height 427
click at [768, 137] on icon at bounding box center [764, 142] width 11 height 11
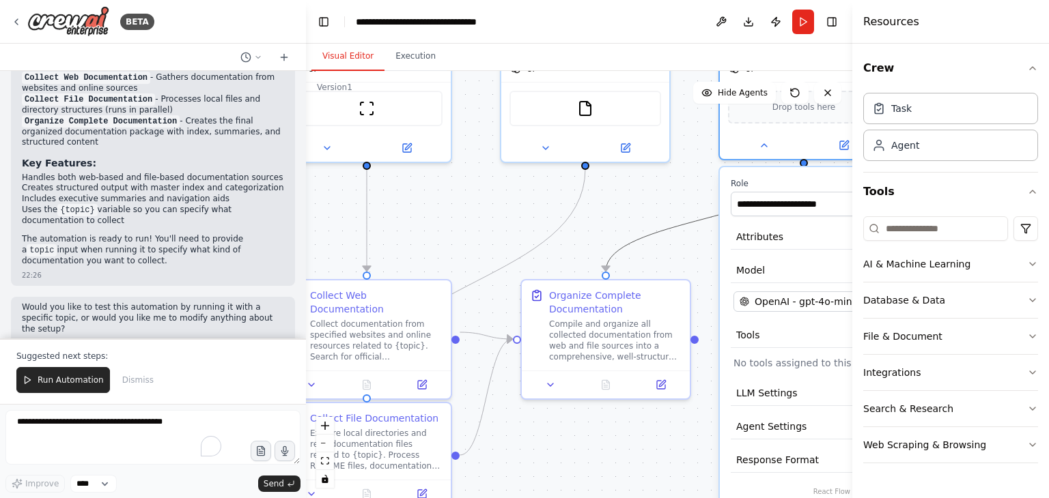
click at [666, 230] on icon "Edge from d5392aef-540c-49f1-91a2-d4dc2182b5aa to 079a2bd4-aa19-446e-b2be-6e8dd…" at bounding box center [705, 218] width 198 height 105
click at [697, 225] on icon "Edge from d5392aef-540c-49f1-91a2-d4dc2182b5aa to 079a2bd4-aa19-446e-b2be-6e8dd…" at bounding box center [705, 218] width 198 height 105
click at [766, 153] on div at bounding box center [804, 142] width 168 height 27
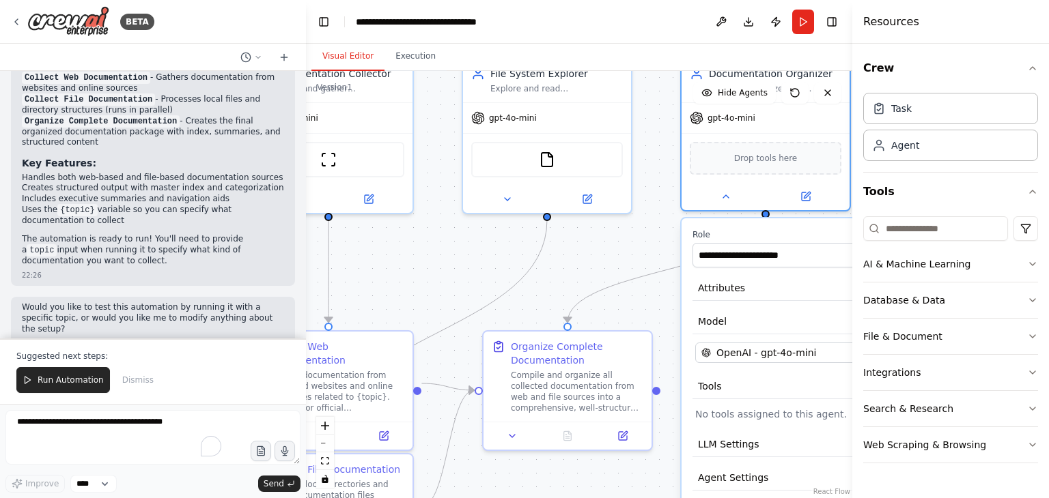
drag, startPoint x: 697, startPoint y: 192, endPoint x: 643, endPoint y: 249, distance: 79.2
click at [643, 249] on div ".deletable-edge-delete-btn { width: 20px; height: 20px; border: 0px solid #ffff…" at bounding box center [579, 284] width 546 height 427
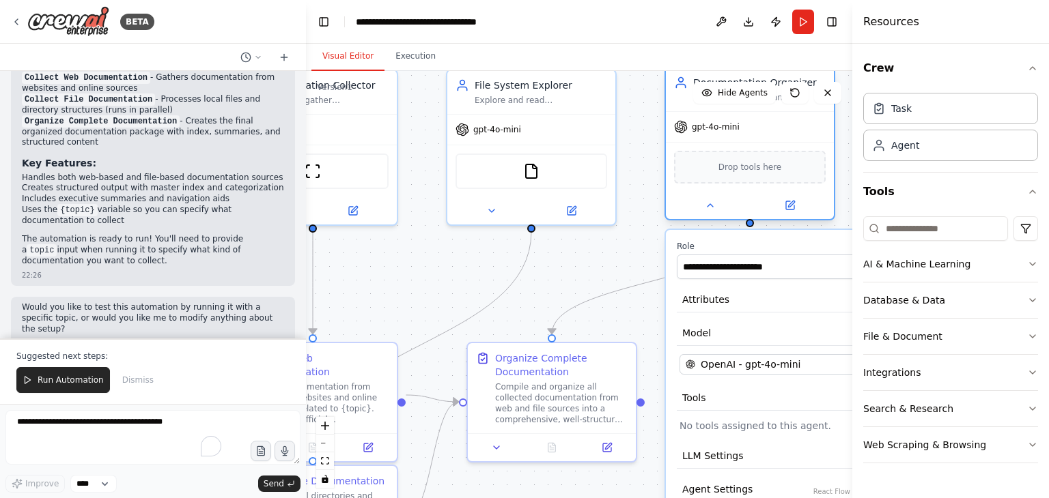
click at [734, 135] on div "gpt-4o-mini" at bounding box center [750, 127] width 168 height 30
click at [714, 214] on div at bounding box center [750, 205] width 168 height 27
click at [705, 204] on icon at bounding box center [710, 205] width 11 height 11
click at [722, 210] on button at bounding box center [709, 205] width 77 height 16
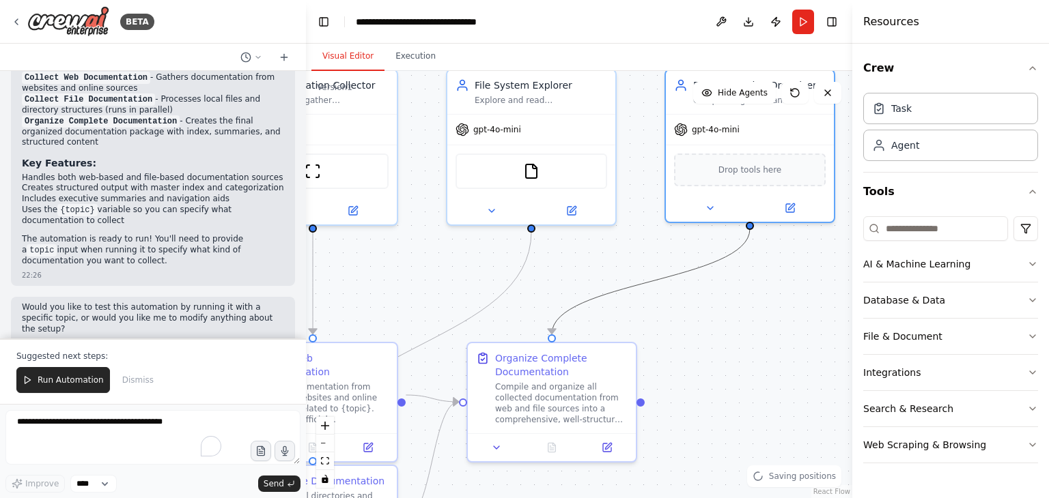
click at [732, 254] on icon "Edge from d5392aef-540c-49f1-91a2-d4dc2182b5aa to 079a2bd4-aa19-446e-b2be-6e8dd…" at bounding box center [651, 281] width 198 height 105
click at [709, 376] on div ".deletable-edge-delete-btn { width: 20px; height: 20px; border: 0px solid #ffff…" at bounding box center [579, 284] width 546 height 427
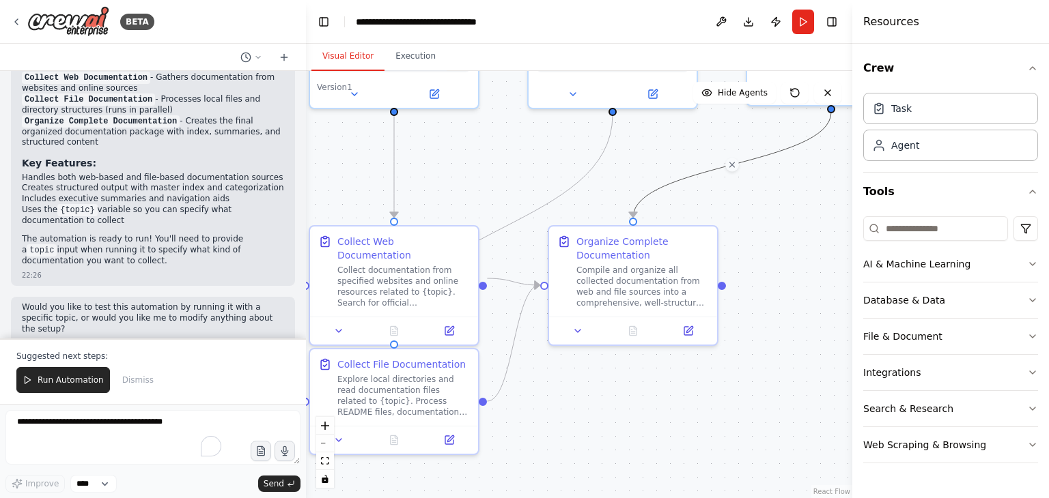
drag, startPoint x: 715, startPoint y: 389, endPoint x: 798, endPoint y: 270, distance: 145.3
click at [798, 270] on div ".deletable-edge-delete-btn { width: 20px; height: 20px; border: 0px solid #ffff…" at bounding box center [579, 284] width 546 height 427
click at [354, 281] on div "Collect documentation from specified websites and online resources related to {…" at bounding box center [406, 282] width 132 height 44
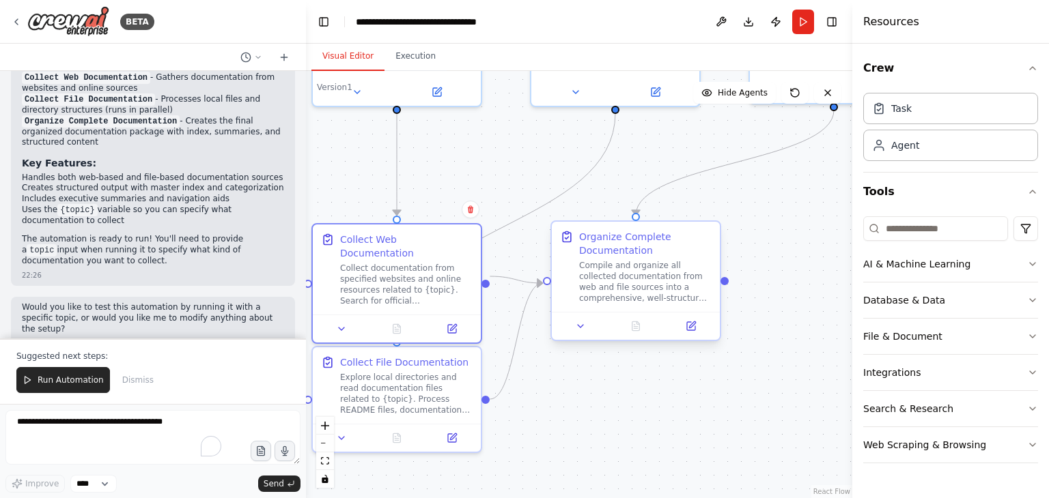
click at [661, 298] on div "Compile and organize all collected documentation from web and file sources into…" at bounding box center [645, 282] width 132 height 44
click at [402, 386] on div "Explore local directories and read documentation files related to {topic}. Proc…" at bounding box center [406, 391] width 132 height 44
click at [604, 285] on div "Compile and organize all collected documentation from web and file sources into…" at bounding box center [645, 282] width 132 height 44
click at [437, 267] on div "Collect documentation from specified websites and online resources related to {…" at bounding box center [406, 282] width 132 height 44
click at [428, 393] on div "Explore local directories and read documentation files related to {topic}. Proc…" at bounding box center [406, 391] width 132 height 44
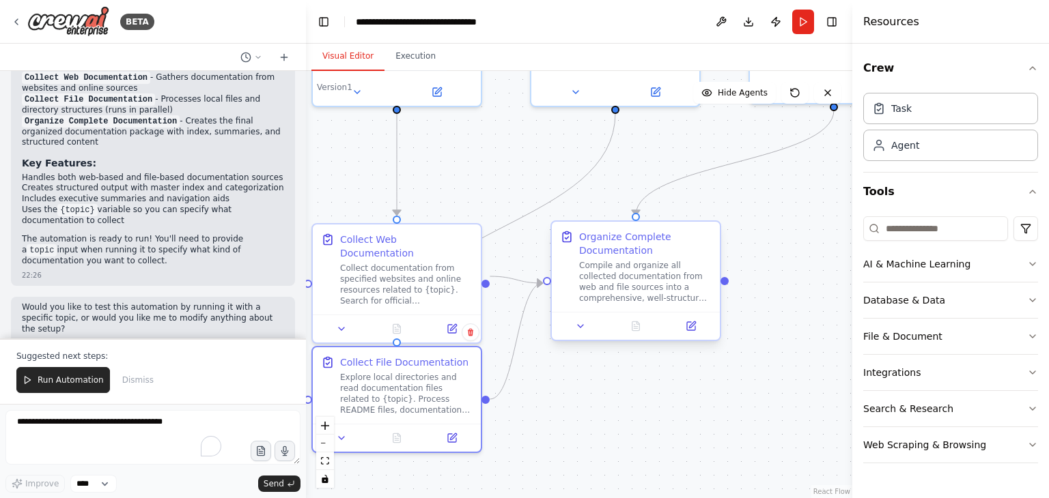
click at [640, 290] on div "Compile and organize all collected documentation from web and file sources into…" at bounding box center [645, 282] width 132 height 44
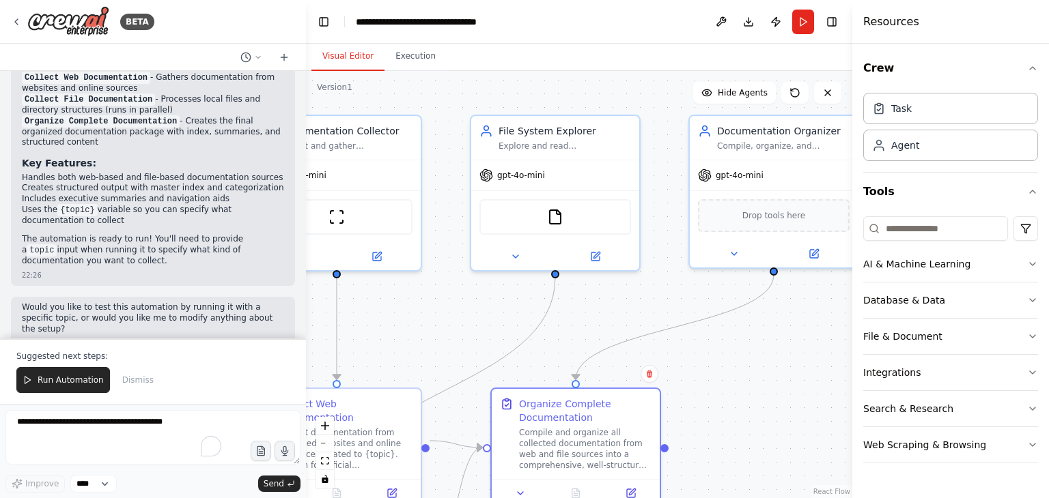
drag, startPoint x: 800, startPoint y: 230, endPoint x: 740, endPoint y: 395, distance: 175.2
click at [740, 395] on div ".deletable-edge-delete-btn { width: 20px; height: 20px; border: 0px solid #ffff…" at bounding box center [579, 284] width 546 height 427
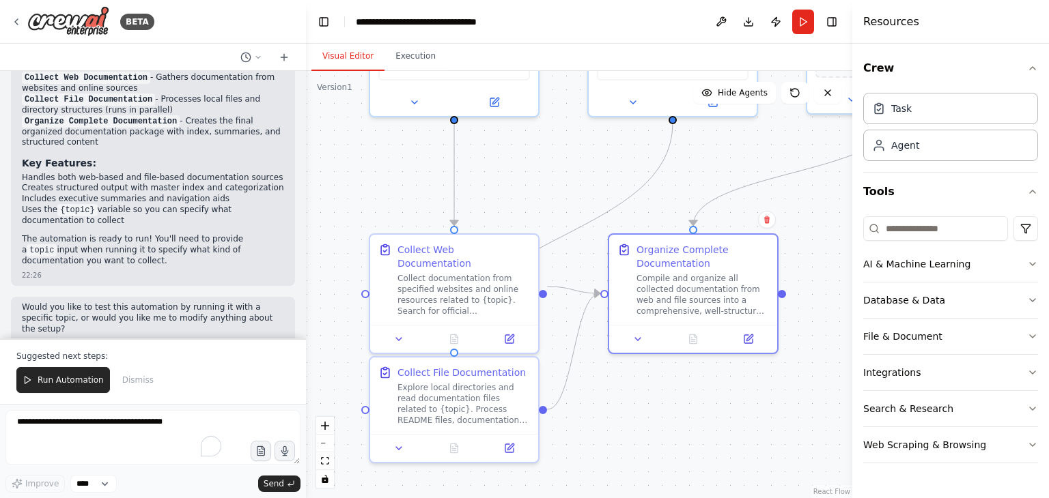
drag, startPoint x: 581, startPoint y: 331, endPoint x: 718, endPoint y: 143, distance: 233.1
click at [718, 143] on div ".deletable-edge-delete-btn { width: 20px; height: 20px; border: 0px solid #ffff…" at bounding box center [579, 284] width 546 height 427
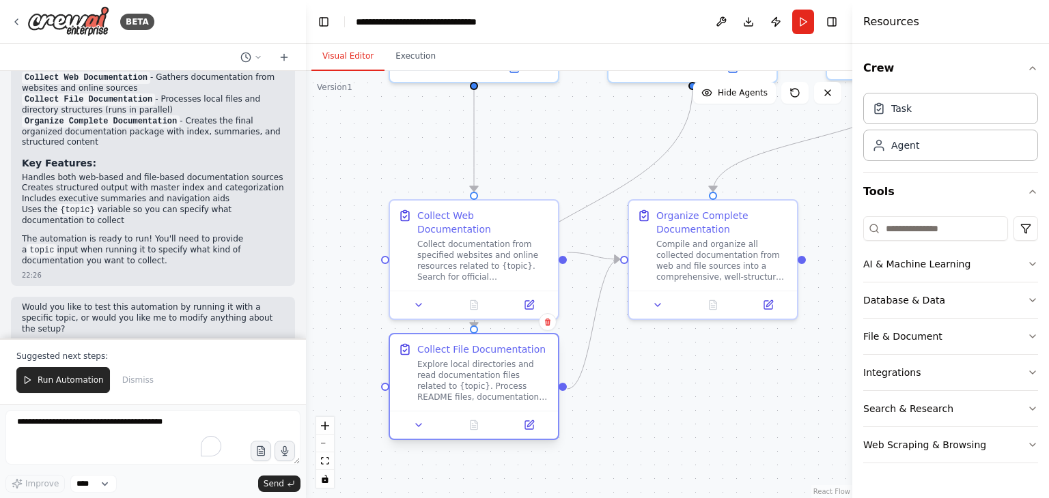
drag, startPoint x: 537, startPoint y: 358, endPoint x: 537, endPoint y: 369, distance: 10.9
click at [537, 369] on div "Explore local directories and read documentation files related to {topic}. Proc…" at bounding box center [483, 381] width 132 height 44
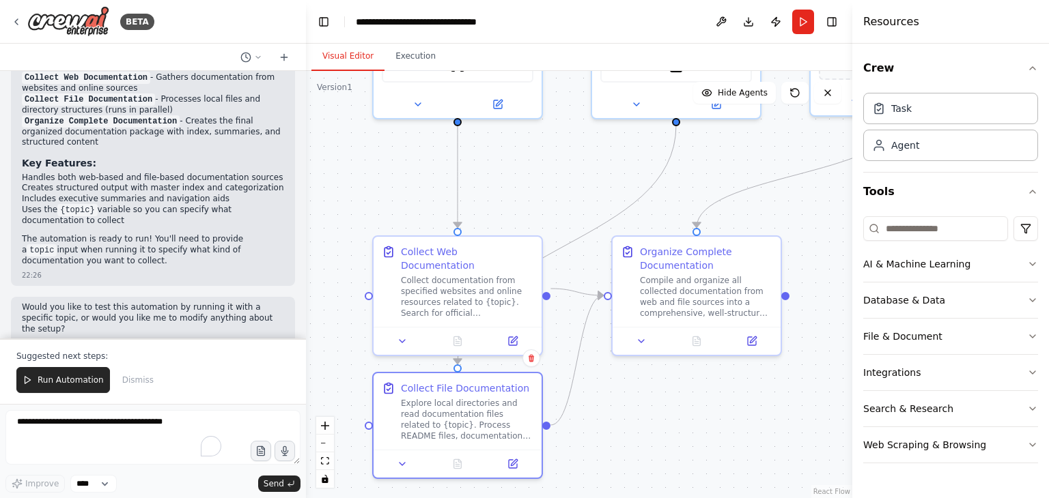
drag, startPoint x: 733, startPoint y: 431, endPoint x: 710, endPoint y: 465, distance: 41.3
click at [710, 465] on div ".deletable-edge-delete-btn { width: 20px; height: 20px; border: 0px solid #ffff…" at bounding box center [579, 284] width 546 height 427
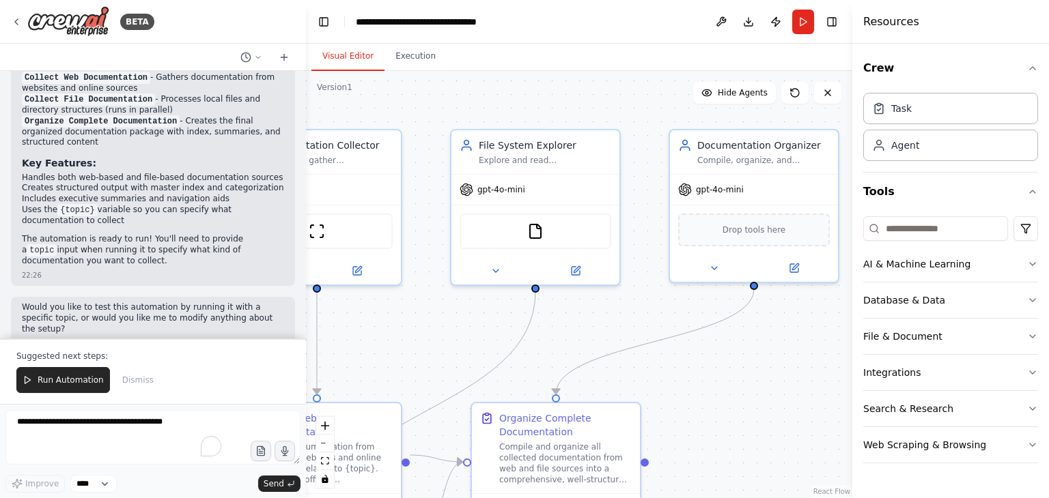
drag, startPoint x: 743, startPoint y: 176, endPoint x: 602, endPoint y: 339, distance: 215.5
click at [604, 339] on div ".deletable-edge-delete-btn { width: 20px; height: 20px; border: 0px solid #ffff…" at bounding box center [579, 284] width 546 height 427
click at [919, 268] on div "AI & Machine Learning" at bounding box center [916, 264] width 107 height 14
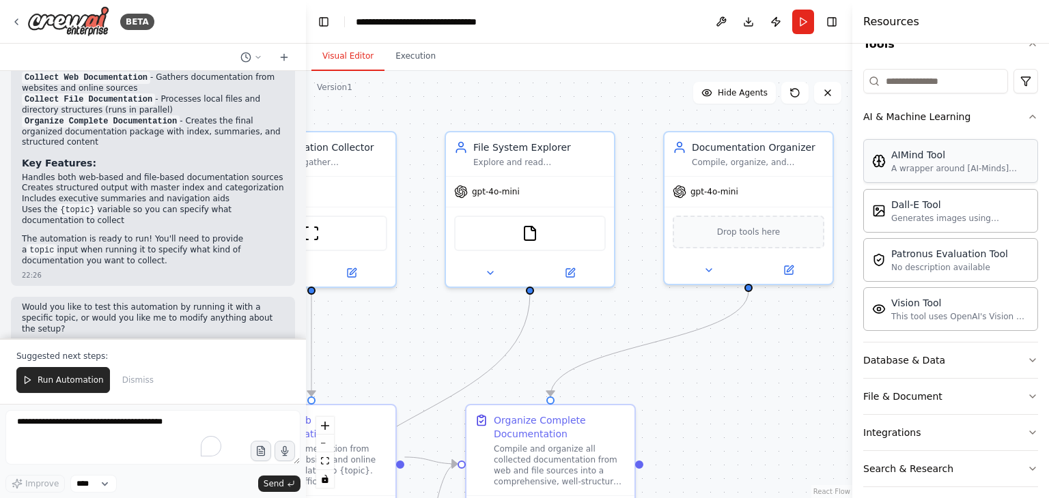
scroll to position [192, 0]
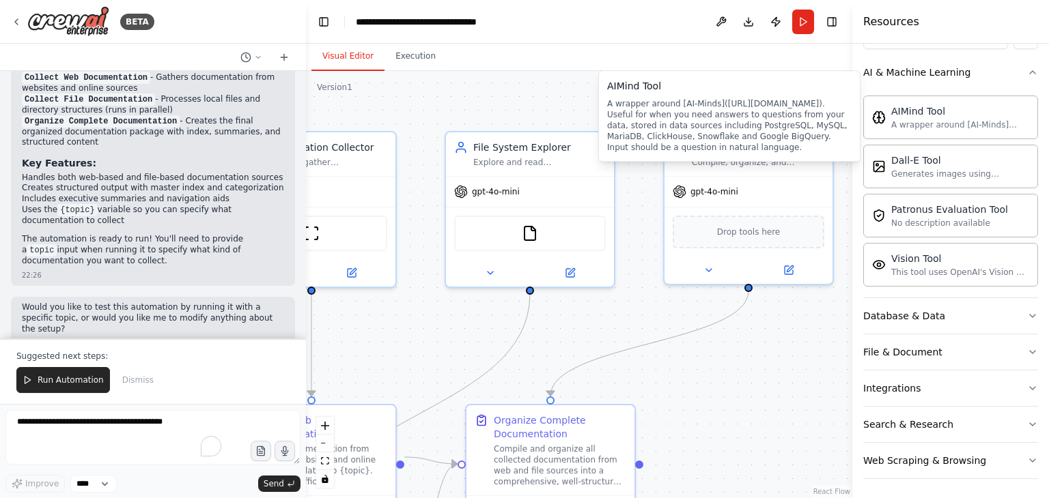
click at [946, 90] on div "AIMind Tool A wrapper around [AI-Minds](https://mindsdb.com/minds). Useful for …" at bounding box center [950, 188] width 175 height 197
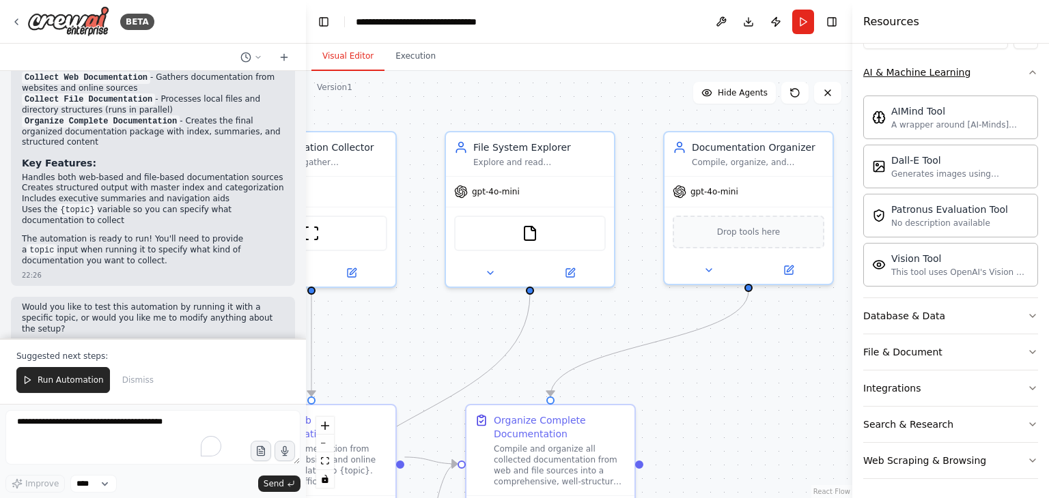
click at [946, 83] on button "AI & Machine Learning" at bounding box center [950, 73] width 175 height 36
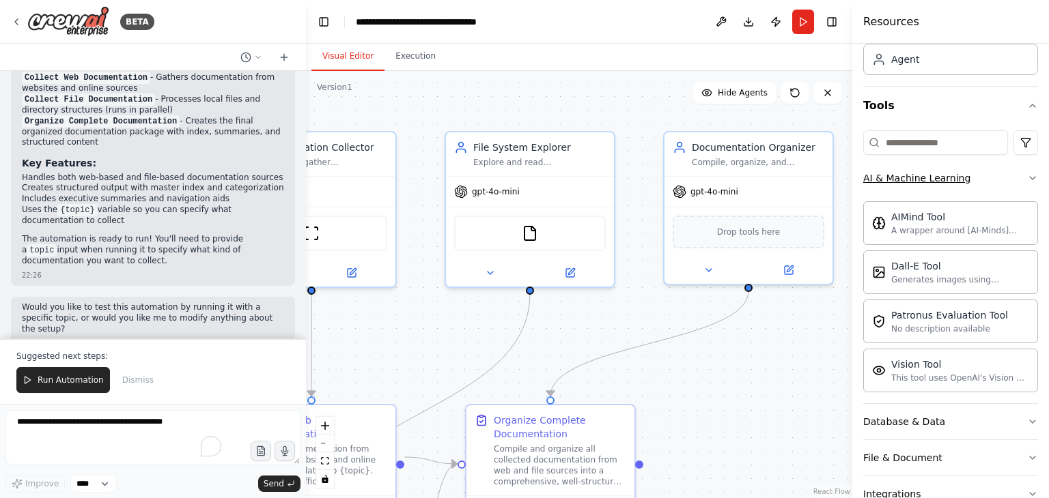
scroll to position [0, 0]
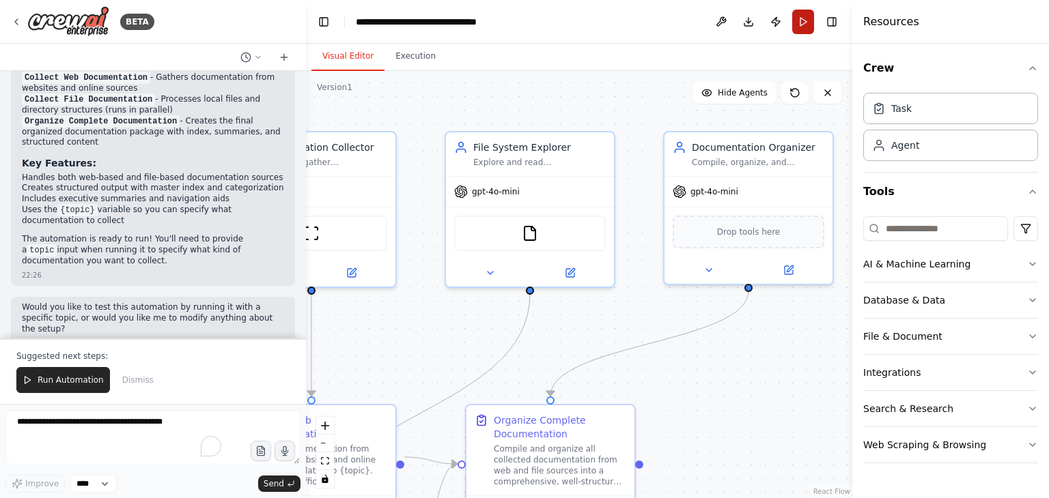
click at [806, 23] on button "Run" at bounding box center [803, 22] width 22 height 25
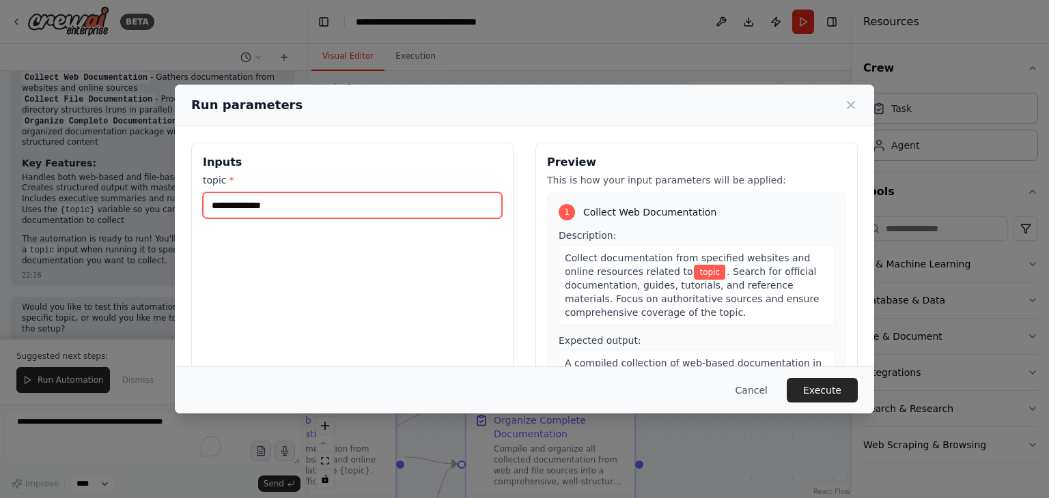
click at [312, 206] on input "topic *" at bounding box center [352, 206] width 299 height 26
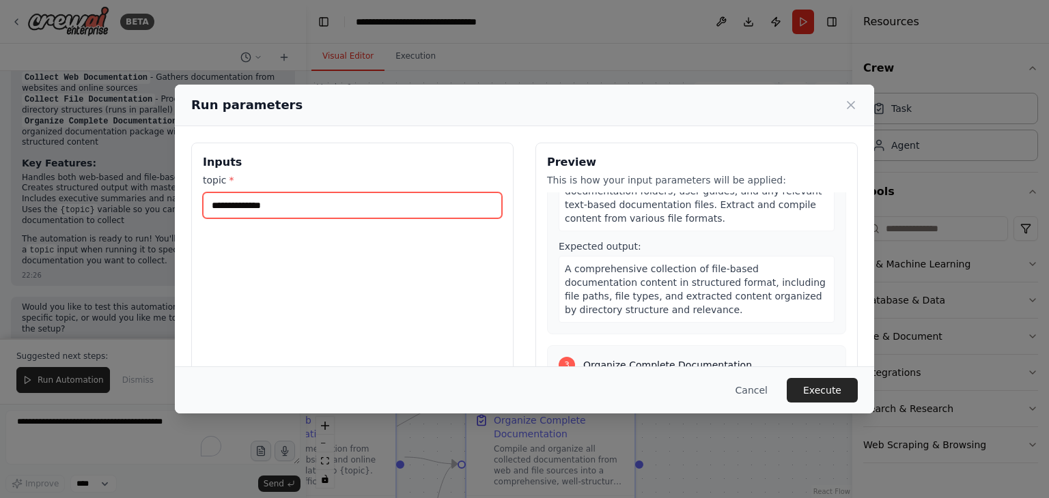
scroll to position [410, 0]
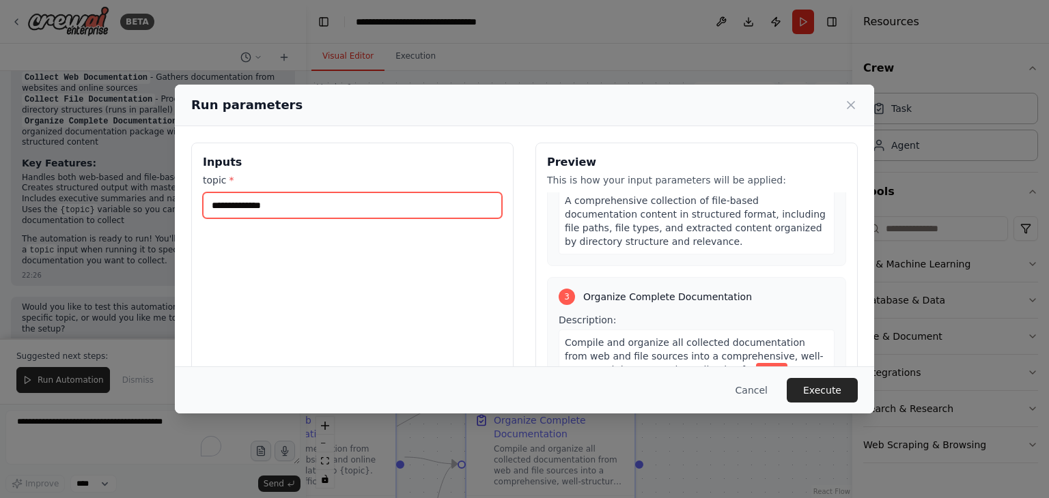
click at [300, 206] on input "topic *" at bounding box center [352, 206] width 299 height 26
type input "*****"
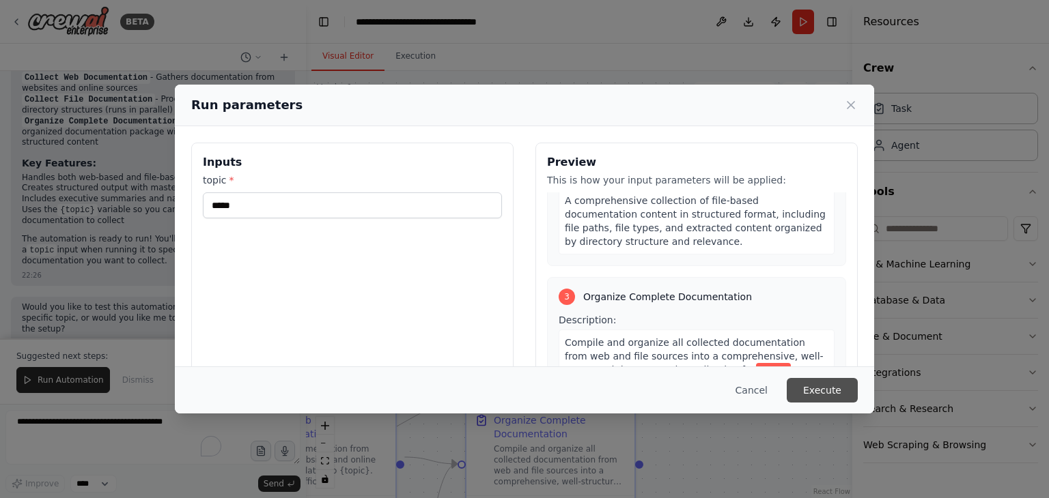
click at [818, 386] on button "Execute" at bounding box center [822, 390] width 71 height 25
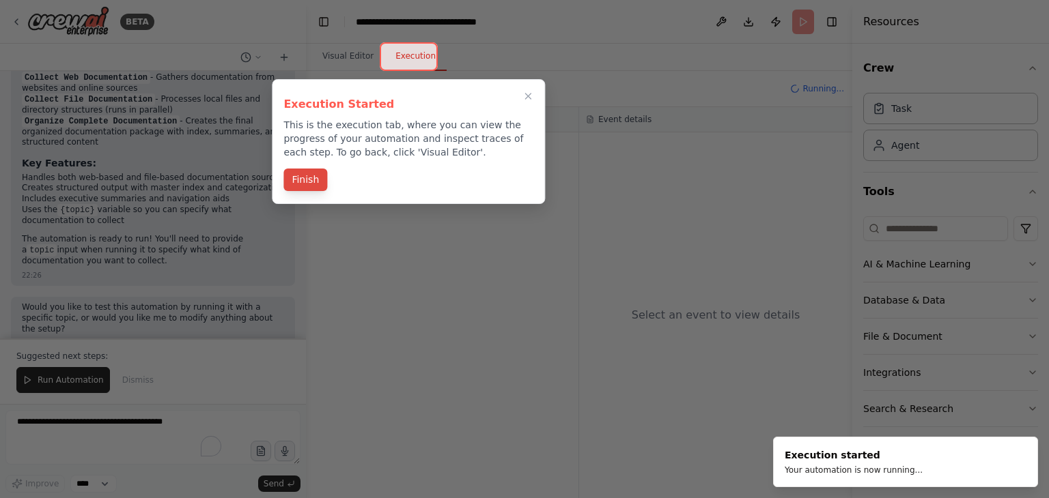
click at [311, 186] on button "Finish" at bounding box center [305, 180] width 44 height 23
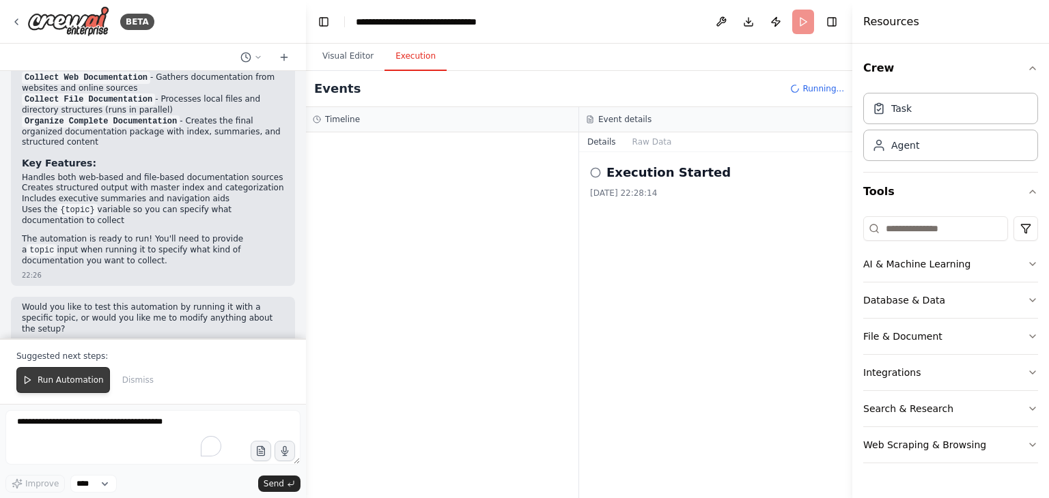
click at [57, 378] on span "Run Automation" at bounding box center [71, 380] width 66 height 11
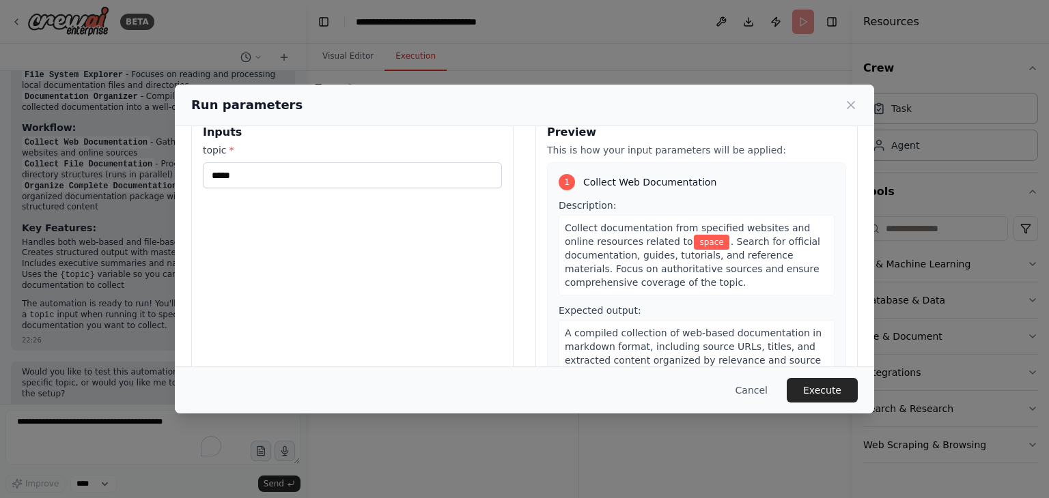
scroll to position [115, 0]
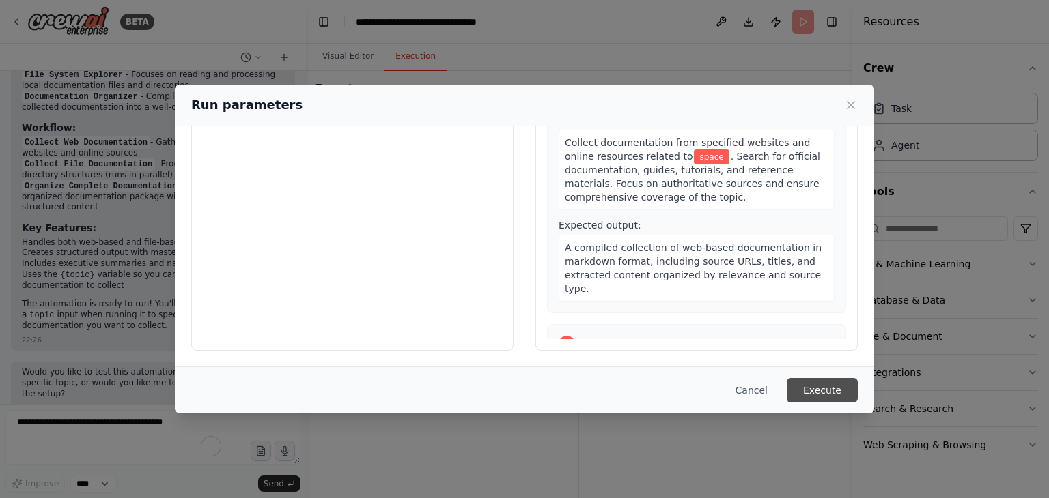
click at [829, 385] on button "Execute" at bounding box center [822, 390] width 71 height 25
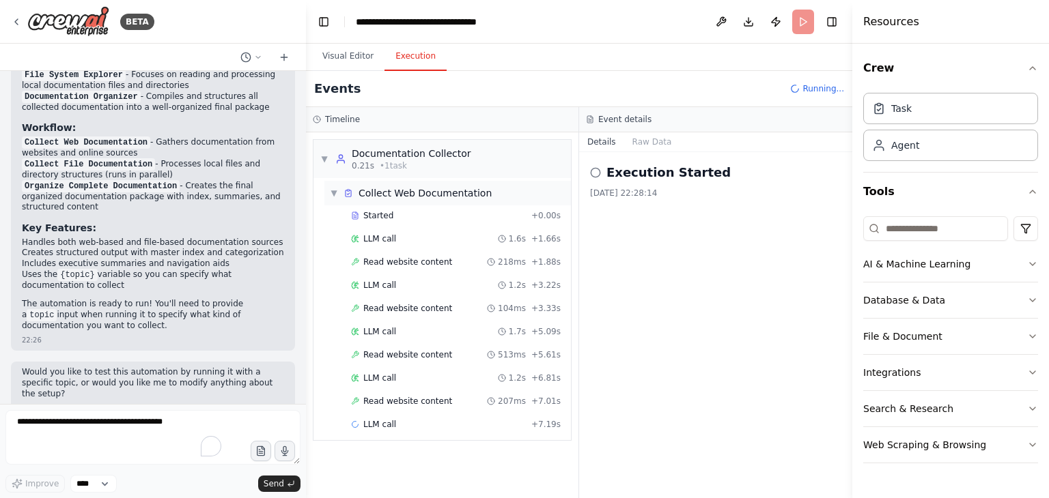
click at [334, 195] on span "▼" at bounding box center [334, 193] width 8 height 11
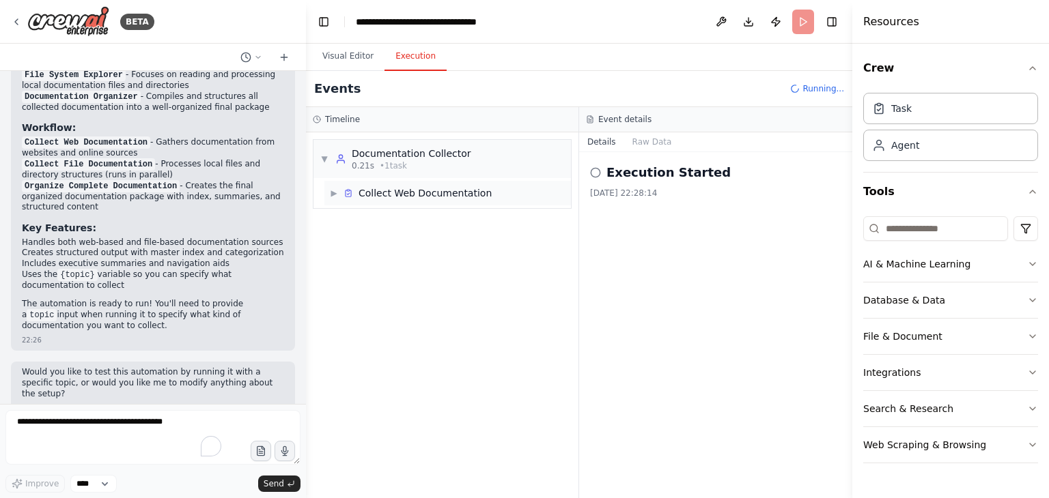
click at [333, 194] on span "▶" at bounding box center [334, 193] width 8 height 11
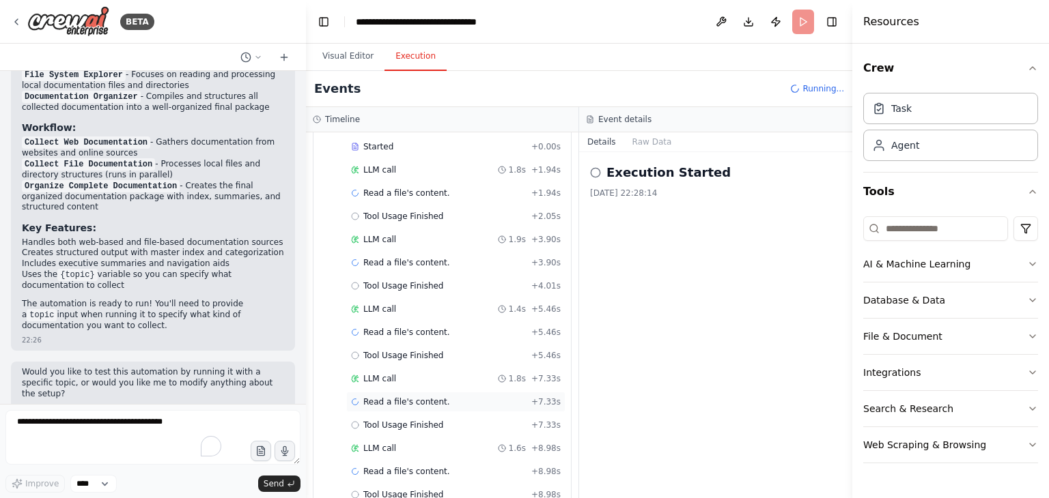
scroll to position [172, 0]
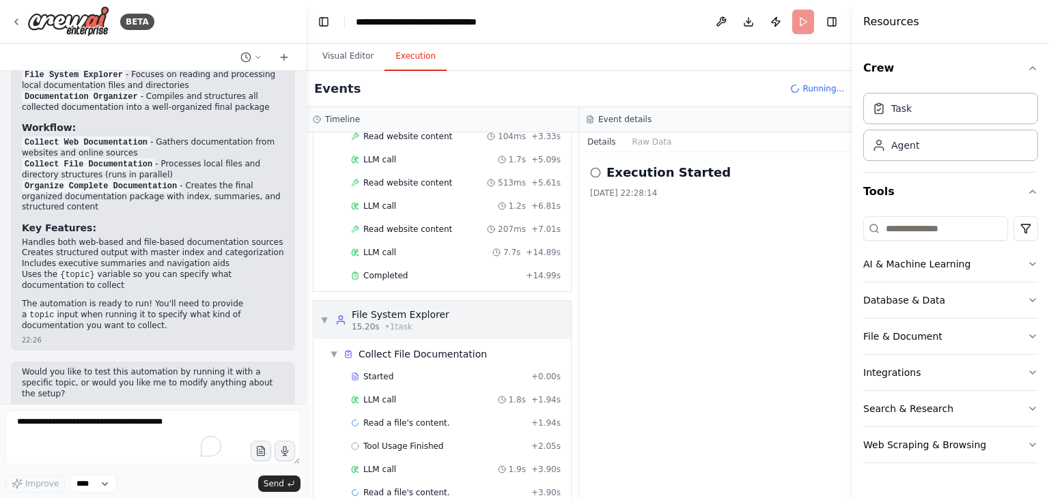
click at [369, 313] on div "File System Explorer" at bounding box center [401, 315] width 98 height 14
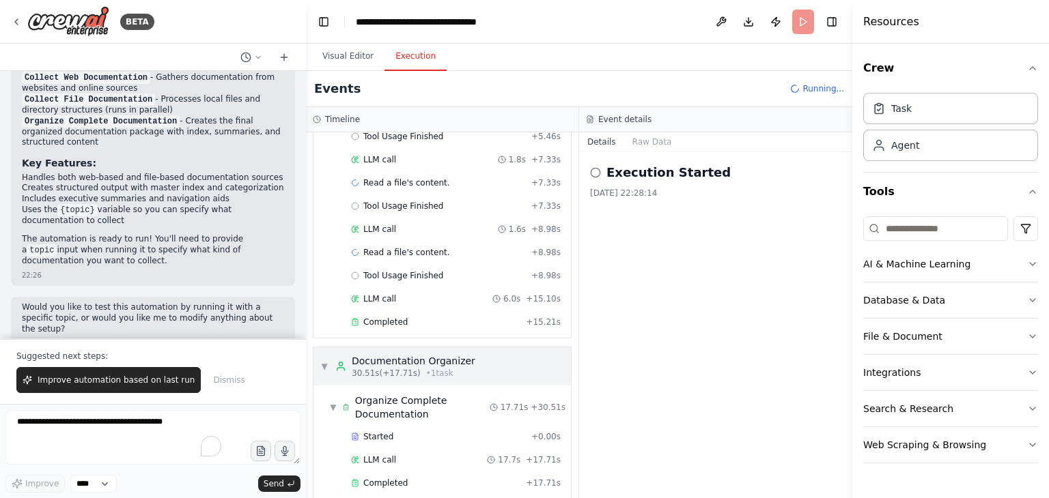
scroll to position [628, 0]
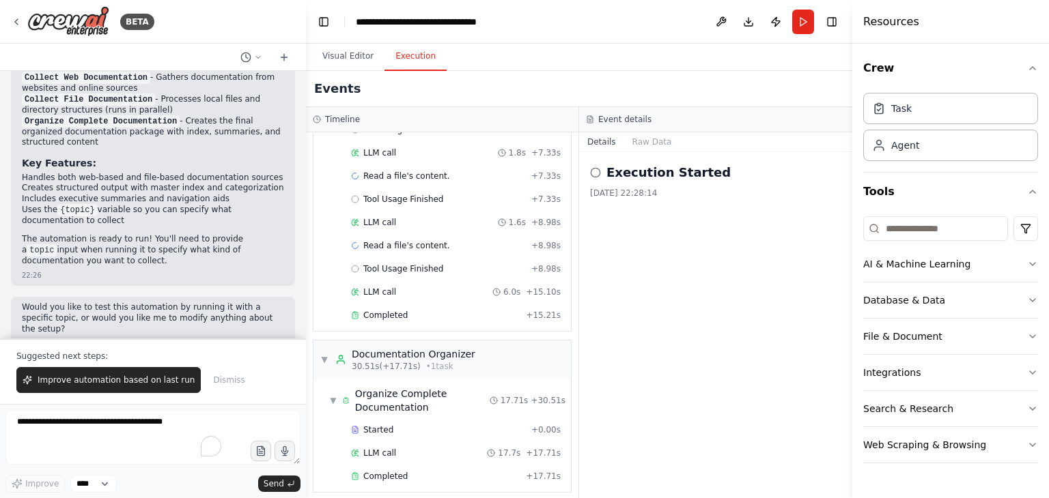
click at [595, 175] on icon at bounding box center [595, 172] width 11 height 11
click at [400, 471] on span "Completed" at bounding box center [385, 476] width 44 height 11
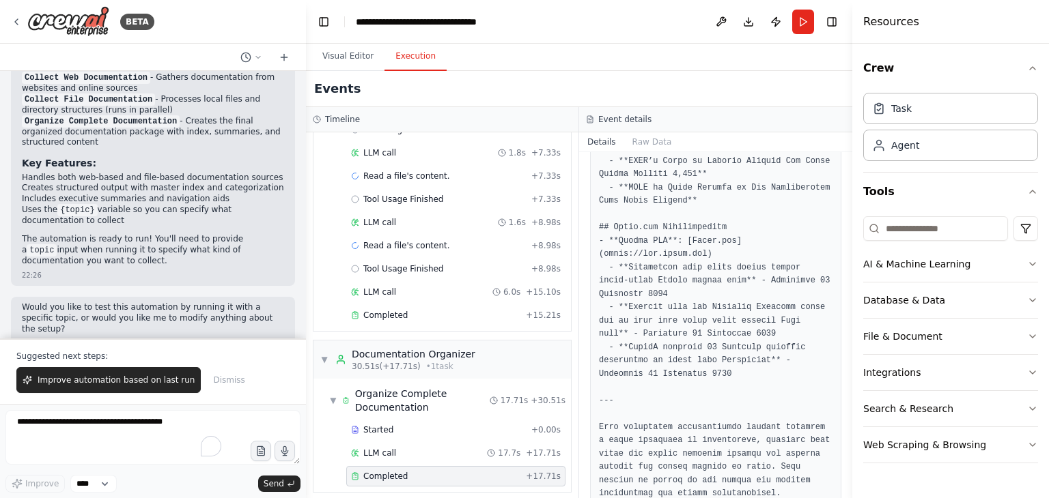
scroll to position [1404, 0]
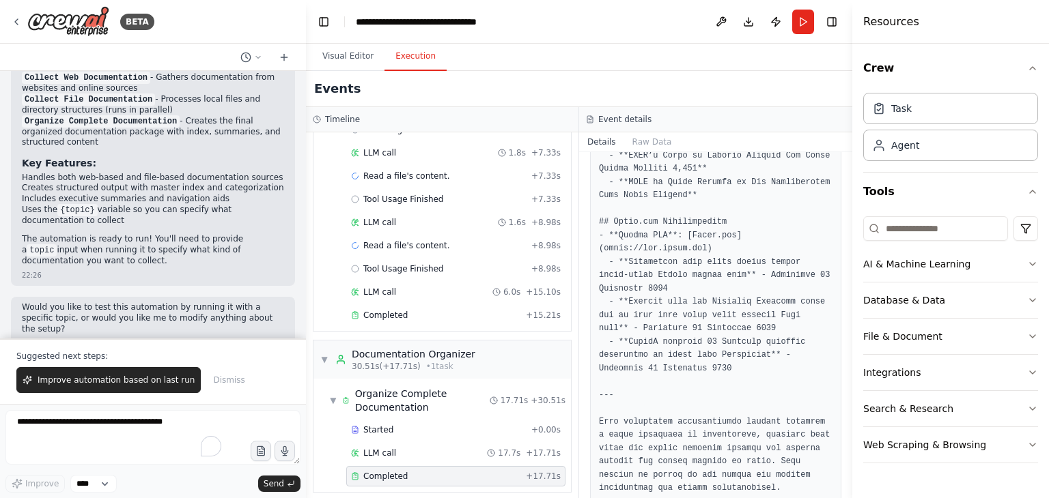
click at [849, 457] on button "Toggle Sidebar" at bounding box center [852, 249] width 11 height 498
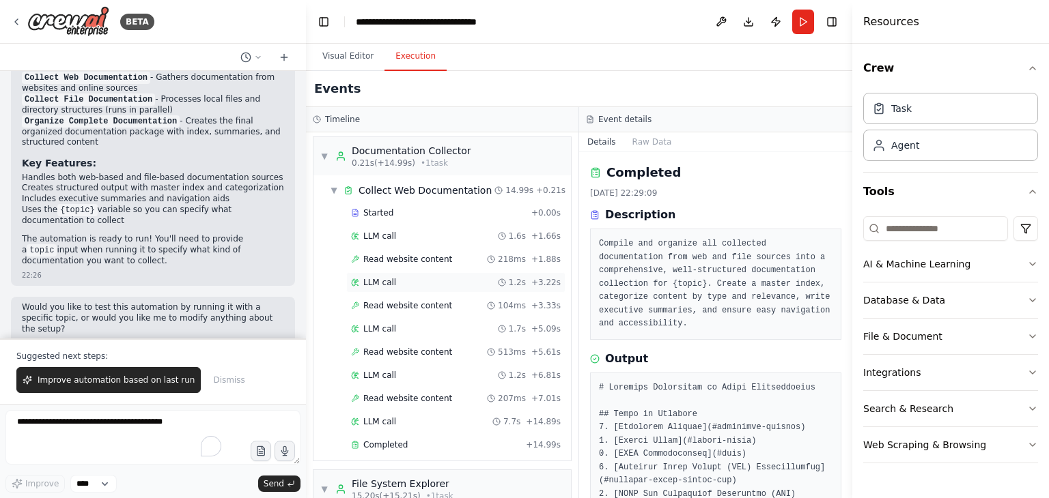
scroll to position [0, 0]
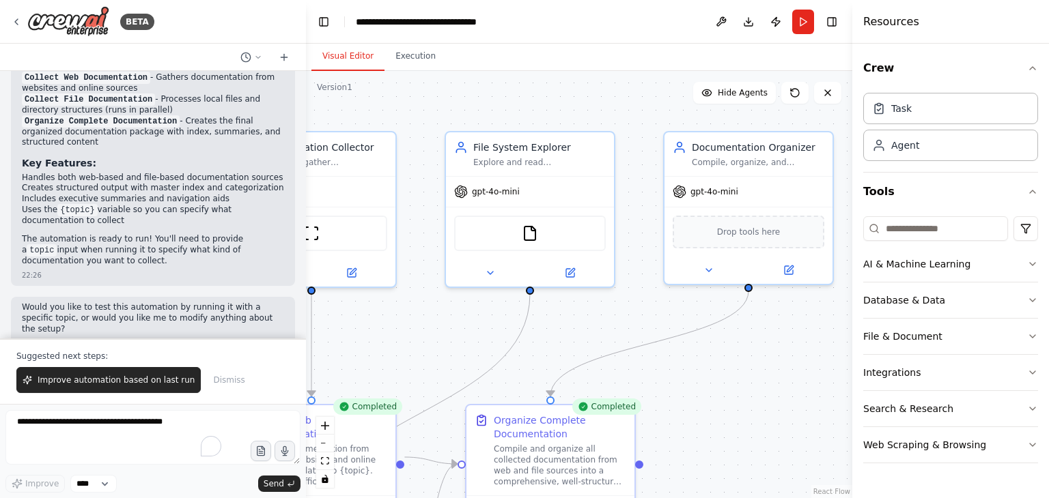
click at [342, 57] on button "Visual Editor" at bounding box center [347, 56] width 73 height 29
click at [404, 53] on button "Execution" at bounding box center [415, 56] width 62 height 29
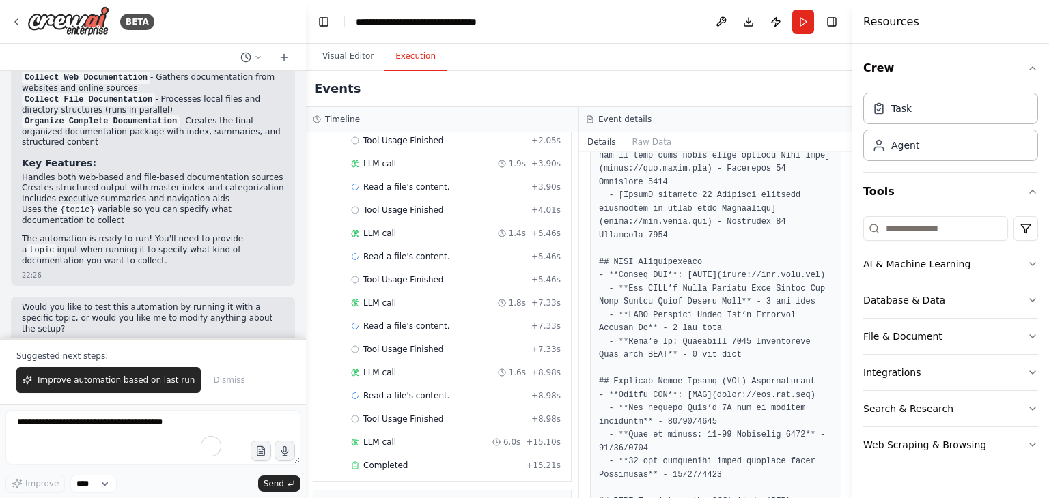
scroll to position [1229, 0]
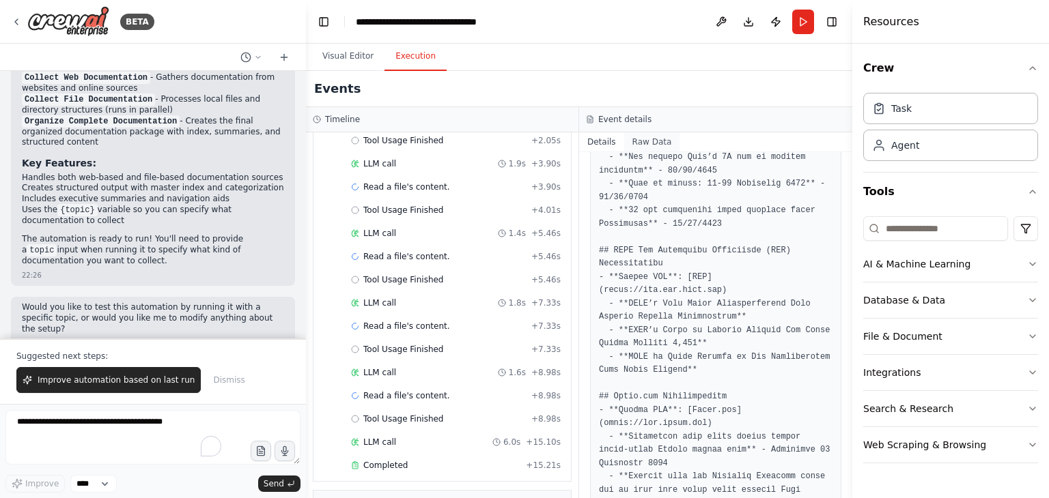
click at [638, 140] on button "Raw Data" at bounding box center [652, 141] width 56 height 19
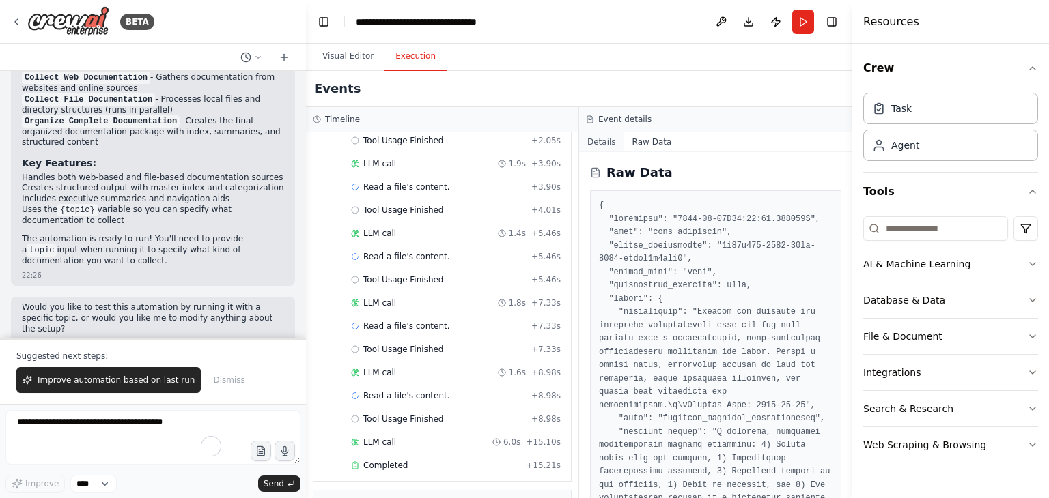
click at [615, 137] on button "Details" at bounding box center [601, 141] width 45 height 19
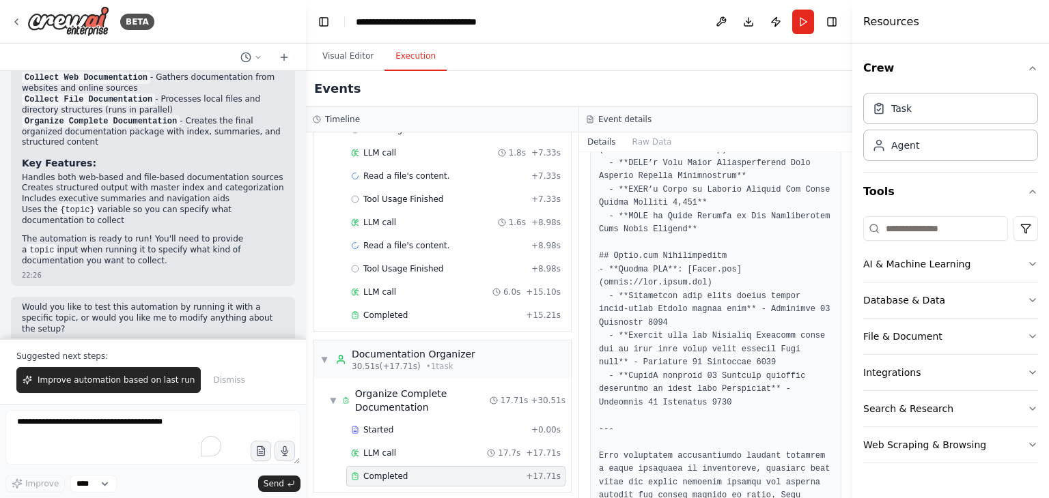
scroll to position [1404, 0]
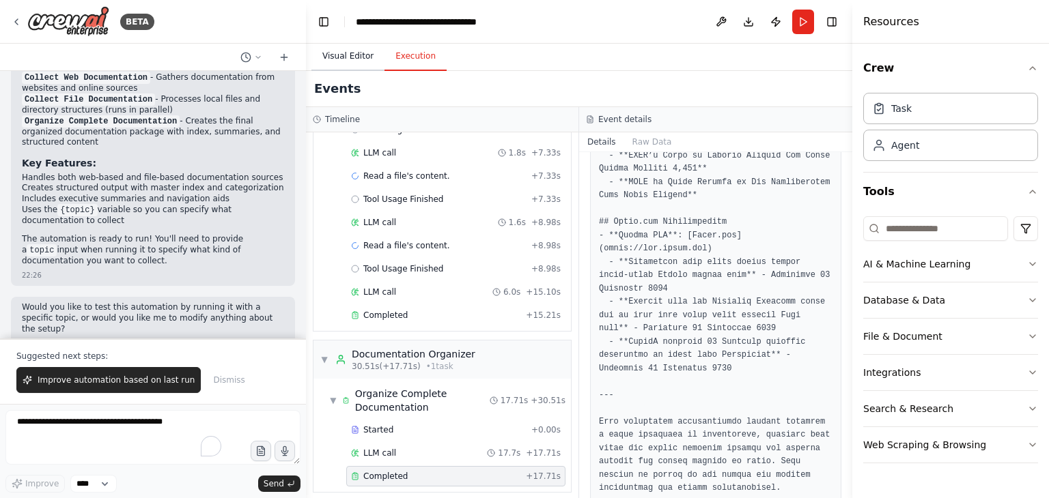
click at [350, 64] on button "Visual Editor" at bounding box center [347, 56] width 73 height 29
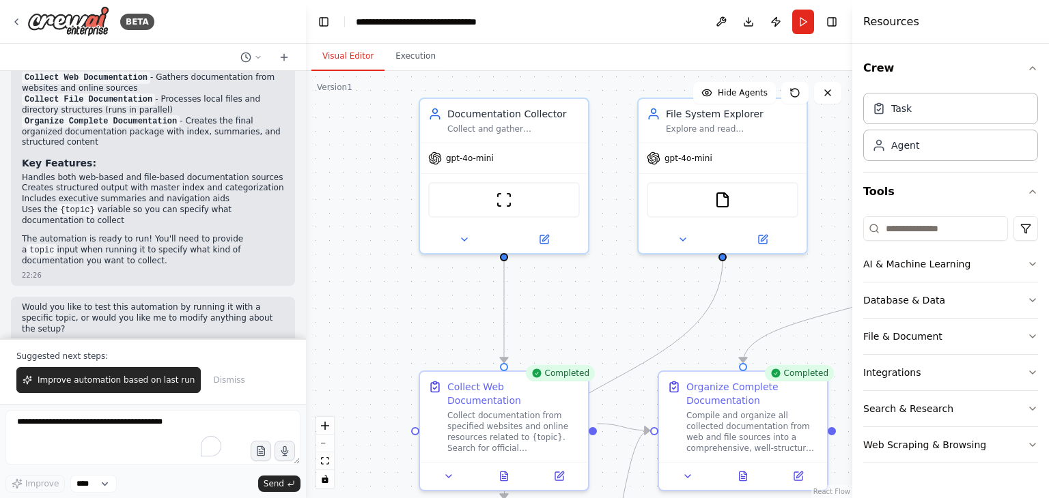
drag, startPoint x: 472, startPoint y: 323, endPoint x: 641, endPoint y: 280, distance: 174.7
click at [641, 280] on div ".deletable-edge-delete-btn { width: 20px; height: 20px; border: 0px solid #ffff…" at bounding box center [579, 284] width 546 height 427
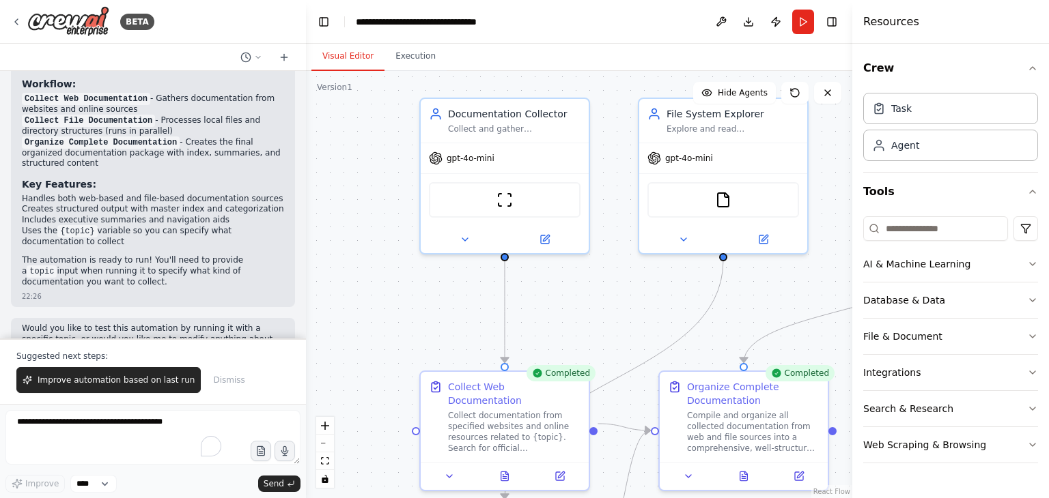
scroll to position [1030, 0]
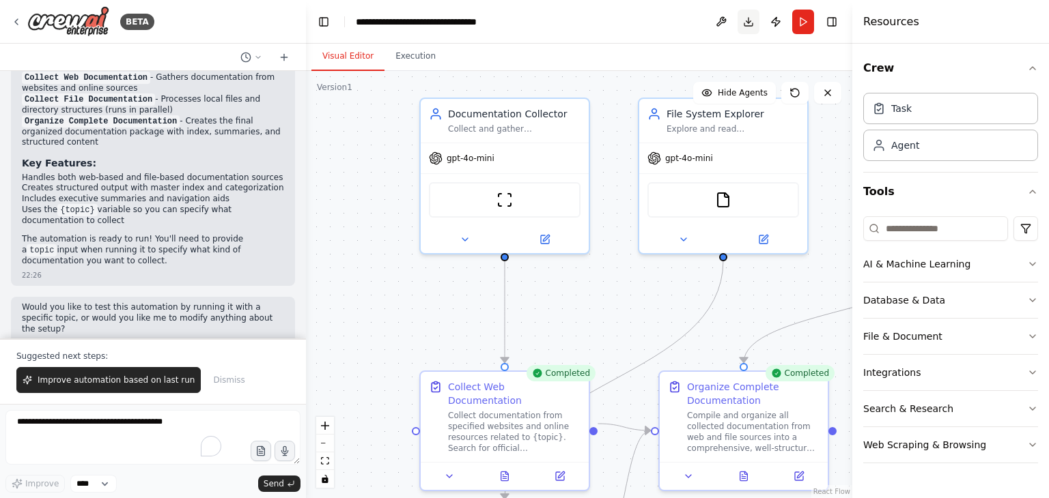
click at [743, 23] on button "Download" at bounding box center [748, 22] width 22 height 25
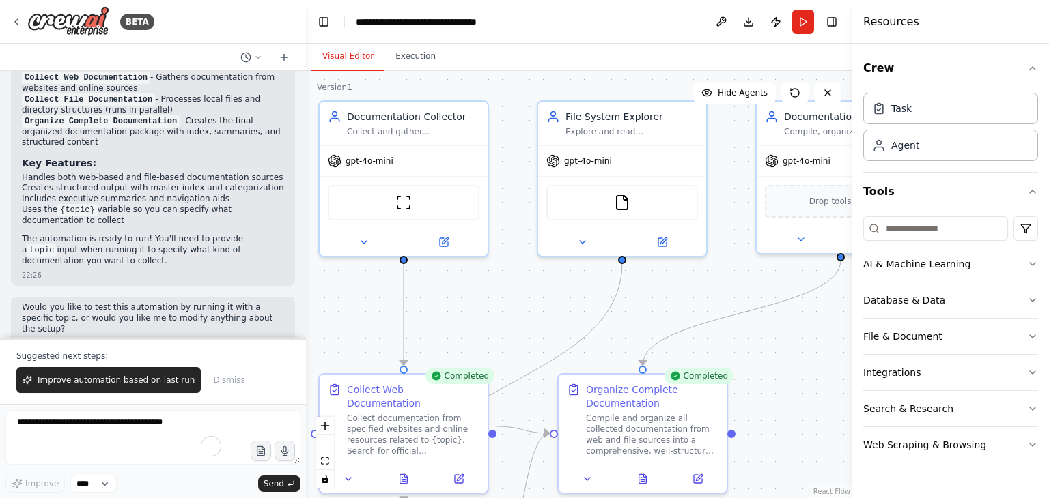
drag, startPoint x: 787, startPoint y: 278, endPoint x: 686, endPoint y: 279, distance: 100.4
click at [686, 279] on div ".deletable-edge-delete-btn { width: 20px; height: 20px; border: 0px solid #ffff…" at bounding box center [579, 284] width 546 height 427
drag, startPoint x: 847, startPoint y: 341, endPoint x: 811, endPoint y: 339, distance: 36.2
click at [811, 339] on div "BETA Want to automate collect documentation 22:25 ▶ Thought process I'll help y…" at bounding box center [524, 249] width 1049 height 498
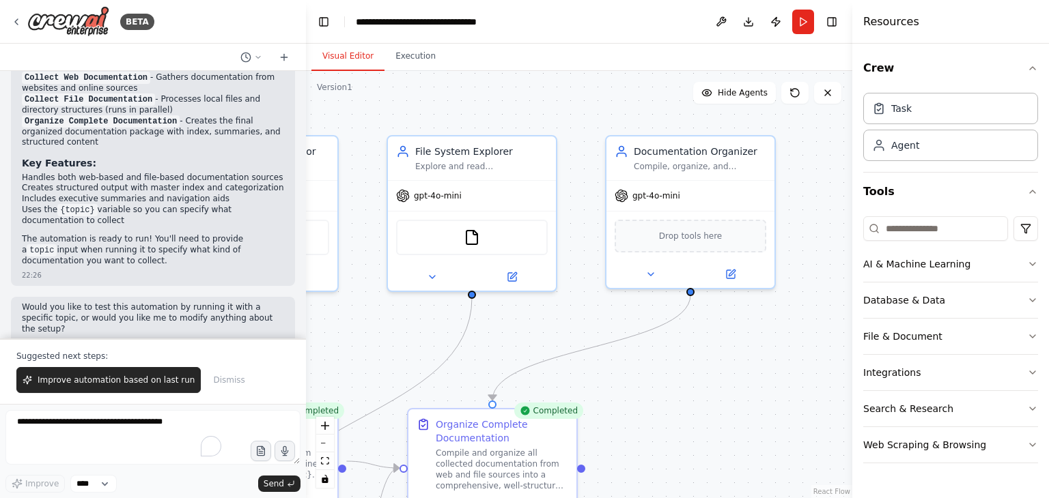
drag, startPoint x: 770, startPoint y: 336, endPoint x: 663, endPoint y: 382, distance: 115.9
click at [663, 382] on div ".deletable-edge-delete-btn { width: 20px; height: 20px; border: 0px solid #ffff…" at bounding box center [579, 284] width 546 height 427
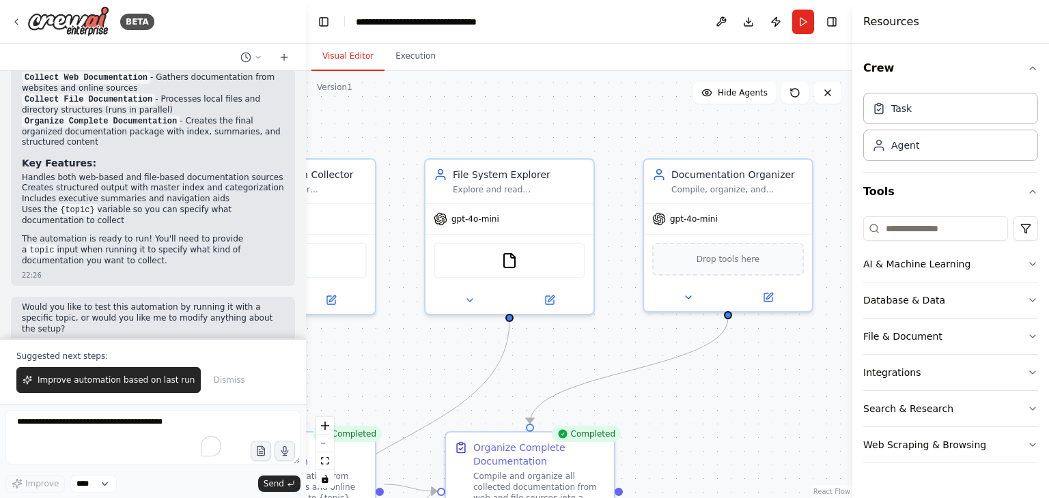
drag, startPoint x: 765, startPoint y: 369, endPoint x: 798, endPoint y: 384, distance: 35.7
click at [798, 384] on div ".deletable-edge-delete-btn { width: 20px; height: 20px; border: 0px solid #ffff…" at bounding box center [579, 284] width 546 height 427
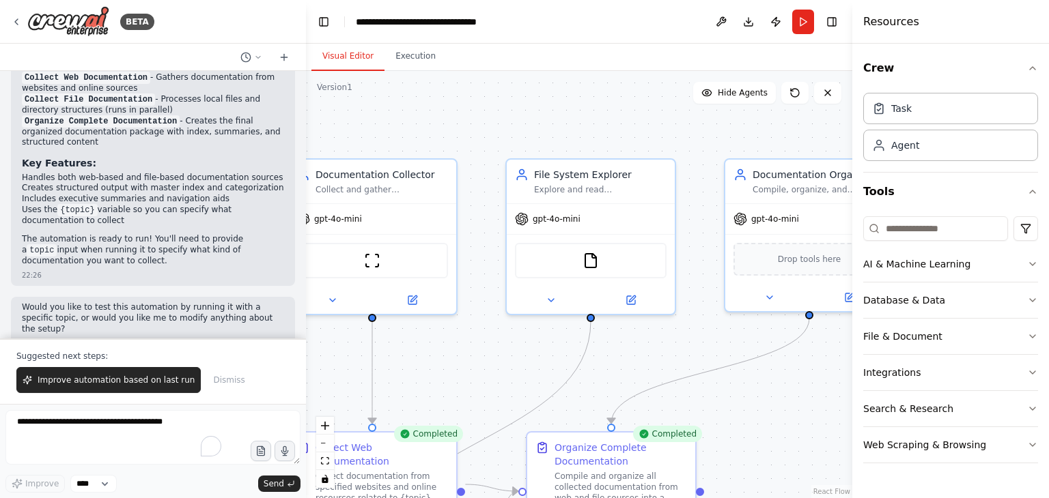
drag, startPoint x: 546, startPoint y: 348, endPoint x: 621, endPoint y: 348, distance: 75.1
click at [621, 348] on div ".deletable-edge-delete-btn { width: 20px; height: 20px; border: 0px solid #ffff…" at bounding box center [579, 284] width 546 height 427
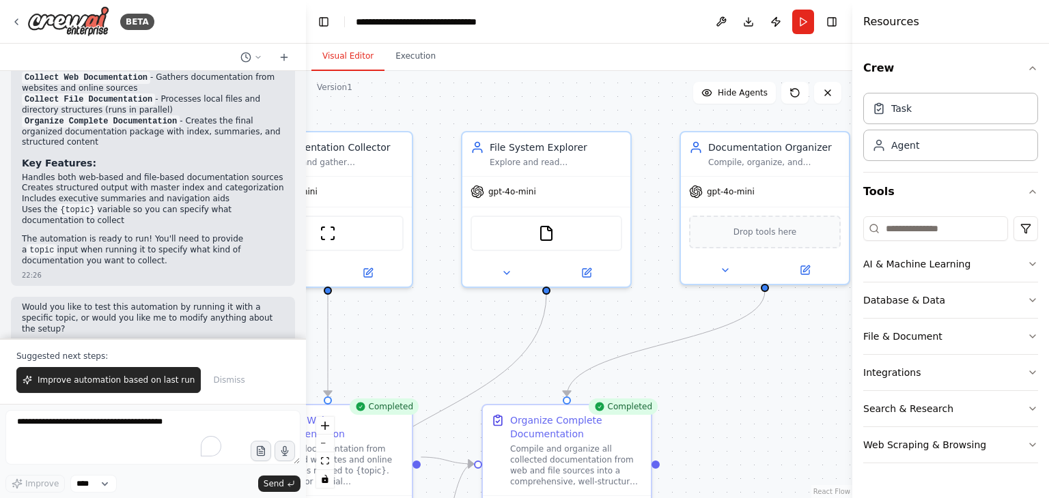
drag, startPoint x: 796, startPoint y: 413, endPoint x: 758, endPoint y: 386, distance: 47.0
click at [758, 386] on div ".deletable-edge-delete-btn { width: 20px; height: 20px; border: 0px solid #ffff…" at bounding box center [579, 284] width 546 height 427
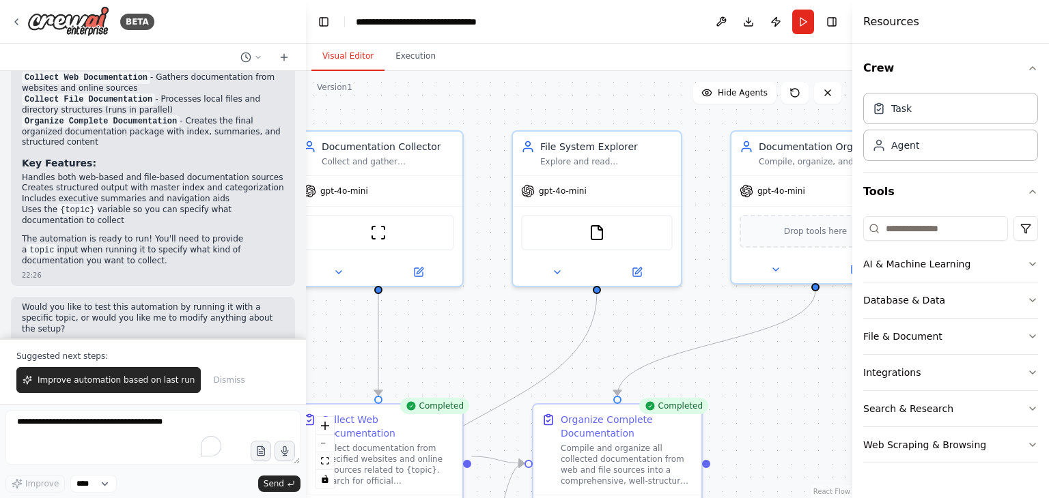
drag, startPoint x: 571, startPoint y: 355, endPoint x: 621, endPoint y: 354, distance: 50.5
click at [621, 354] on div ".deletable-edge-delete-btn { width: 20px; height: 20px; border: 0px solid #ffff…" at bounding box center [579, 284] width 546 height 427
click at [12, 27] on div "BETA" at bounding box center [82, 21] width 143 height 31
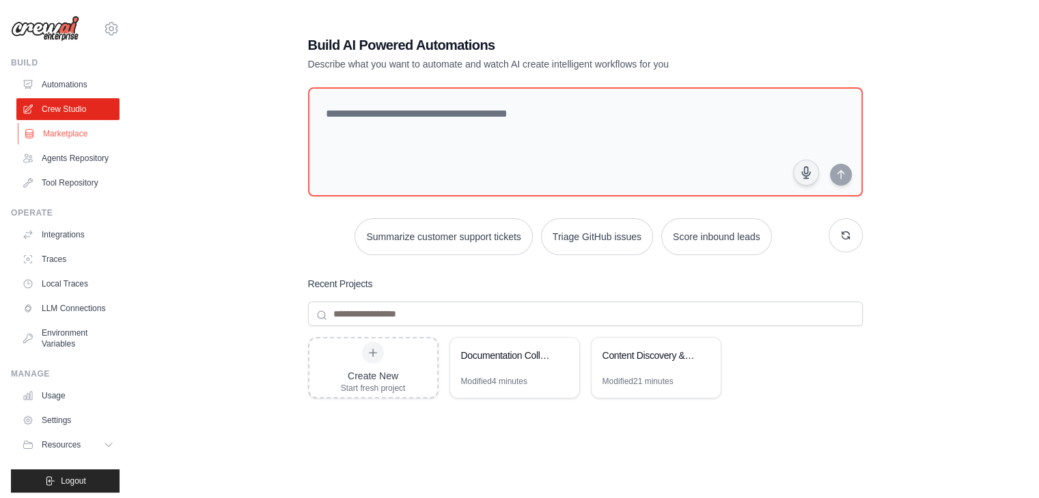
click at [76, 135] on link "Marketplace" at bounding box center [69, 134] width 103 height 22
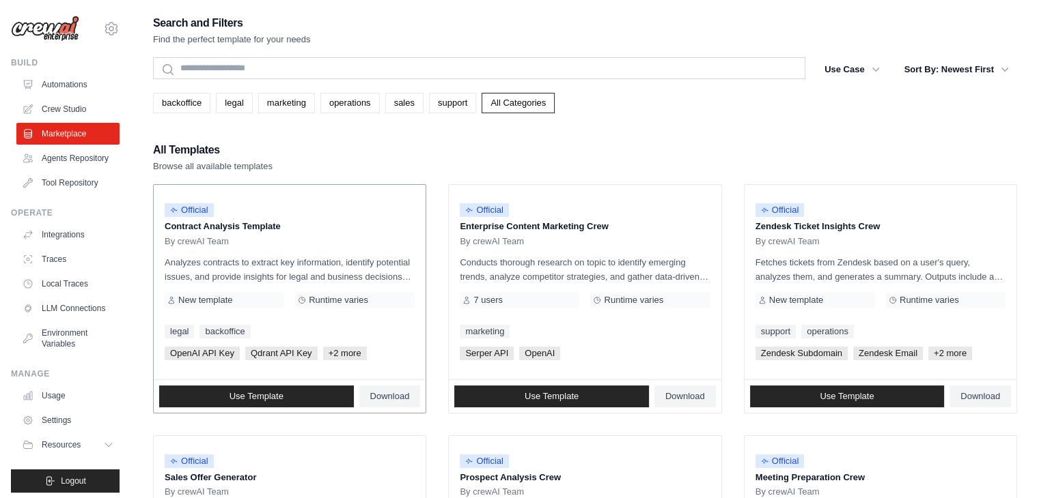
scroll to position [68, 0]
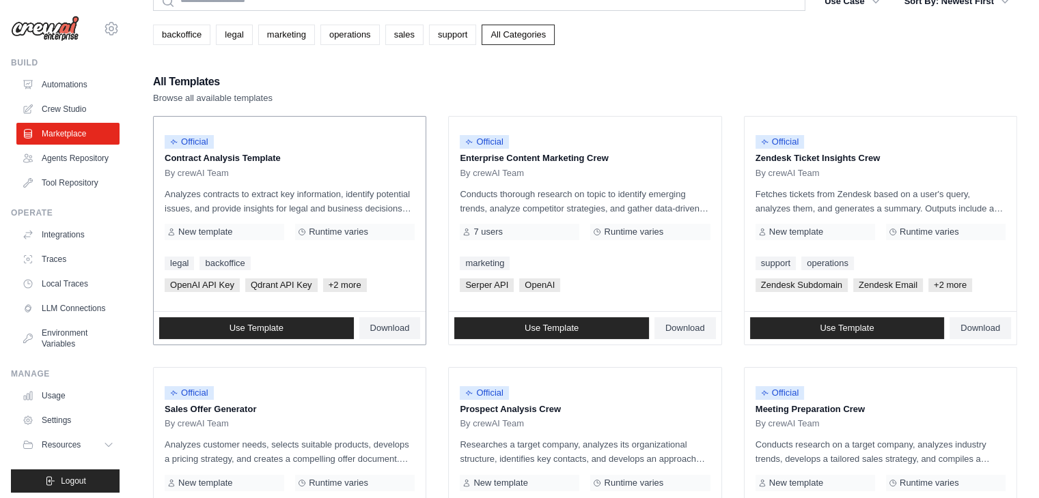
click at [283, 158] on p "Contract Analysis Template" at bounding box center [290, 159] width 250 height 14
click at [294, 323] on link "Use Template" at bounding box center [256, 329] width 195 height 22
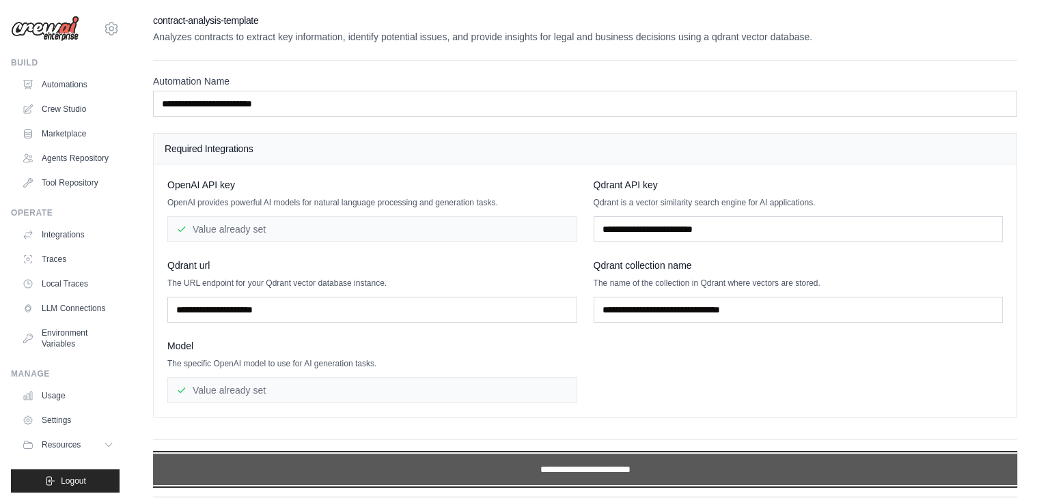
click at [630, 475] on input "**********" at bounding box center [585, 469] width 864 height 31
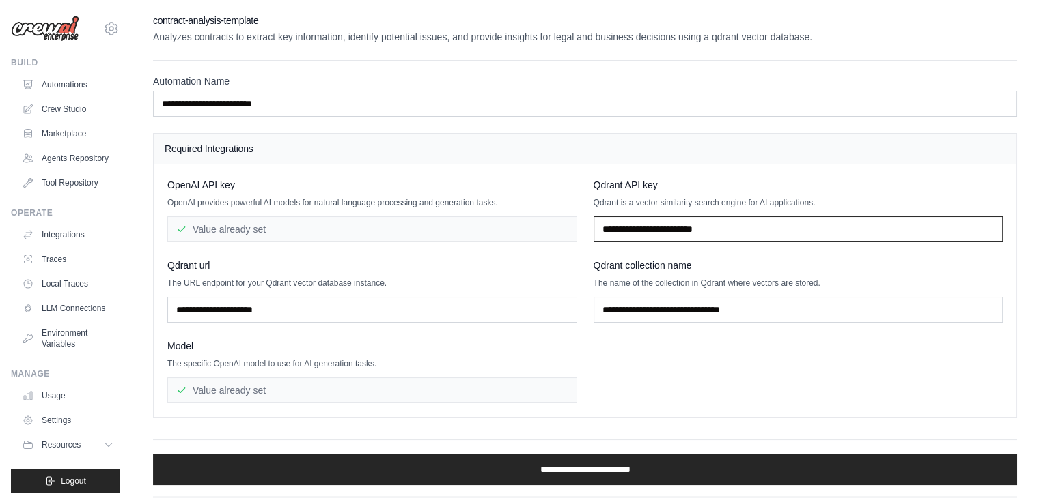
click at [651, 228] on input "text" at bounding box center [798, 229] width 410 height 26
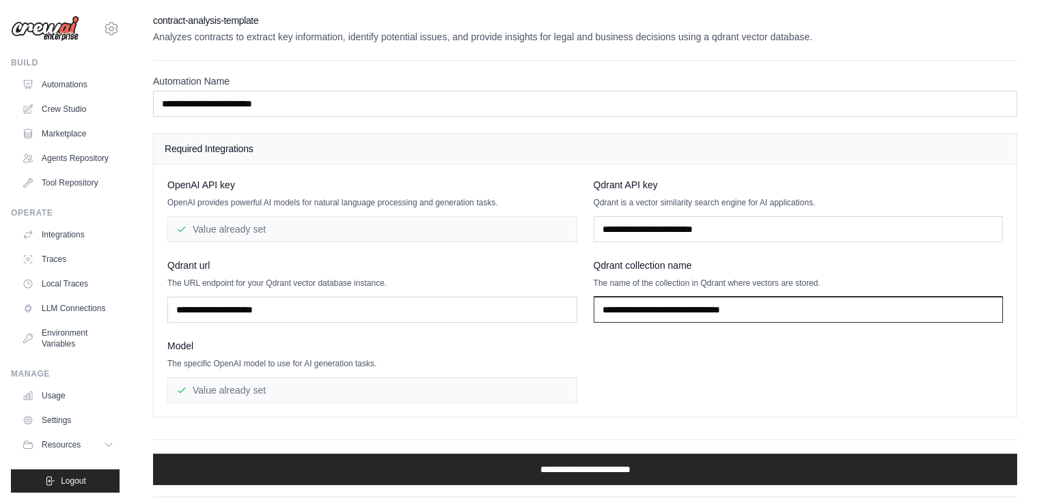
click at [639, 309] on input "text" at bounding box center [798, 310] width 410 height 26
click at [85, 72] on div "Build Automations Crew Studio Marketplace Agents Repository" at bounding box center [65, 125] width 109 height 137
click at [85, 77] on link "Automations" at bounding box center [69, 85] width 103 height 22
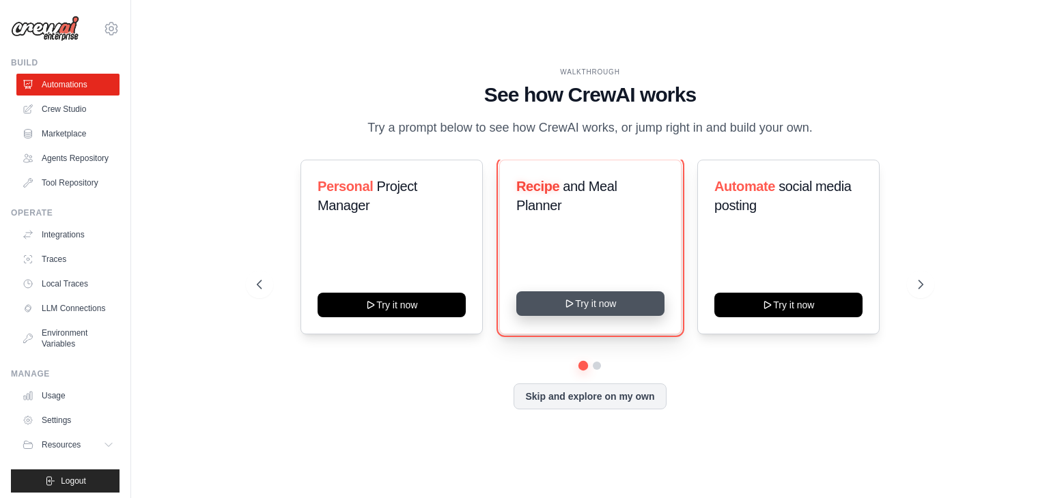
click at [589, 316] on button "Try it now" at bounding box center [590, 304] width 148 height 25
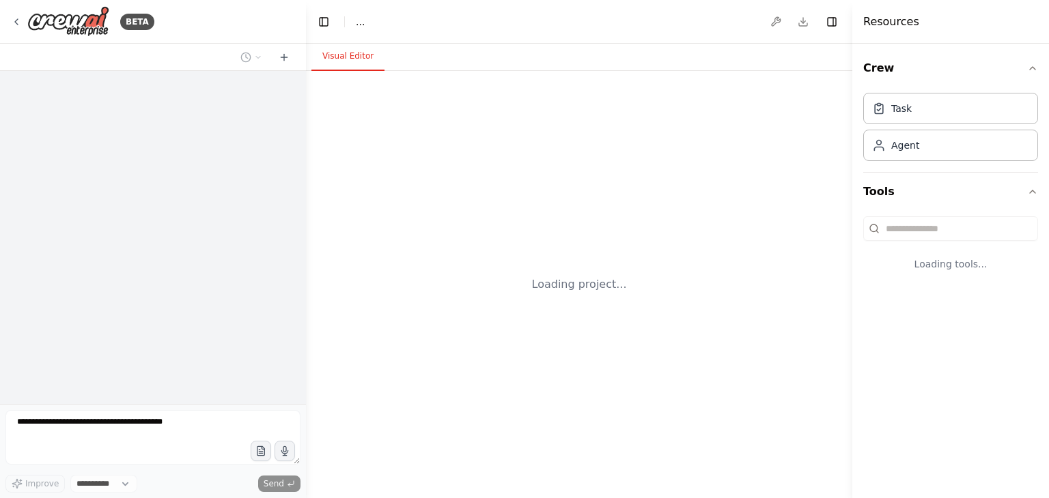
select select "****"
